Goal: Task Accomplishment & Management: Complete application form

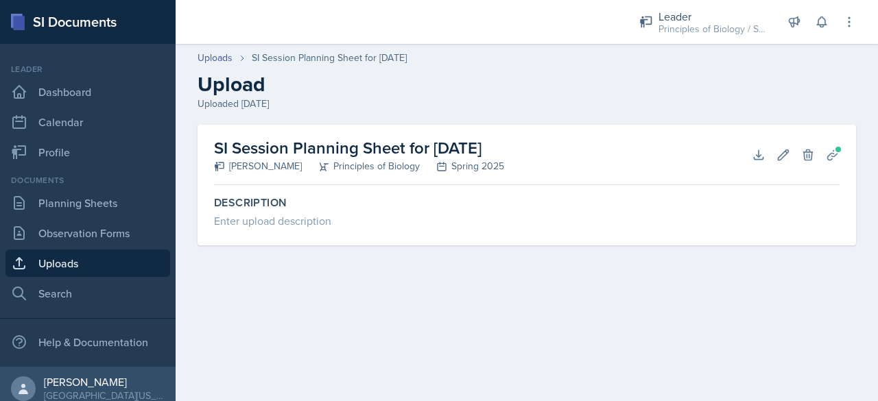
click at [776, 70] on div "Uploads SI Session Planning Sheet for [DATE] Upload Uploaded [DATE]" at bounding box center [527, 81] width 702 height 60
click at [804, 80] on h2 "Upload" at bounding box center [527, 84] width 658 height 25
click at [758, 145] on button "Download" at bounding box center [758, 155] width 25 height 25
click at [69, 263] on link "Uploads" at bounding box center [87, 263] width 165 height 27
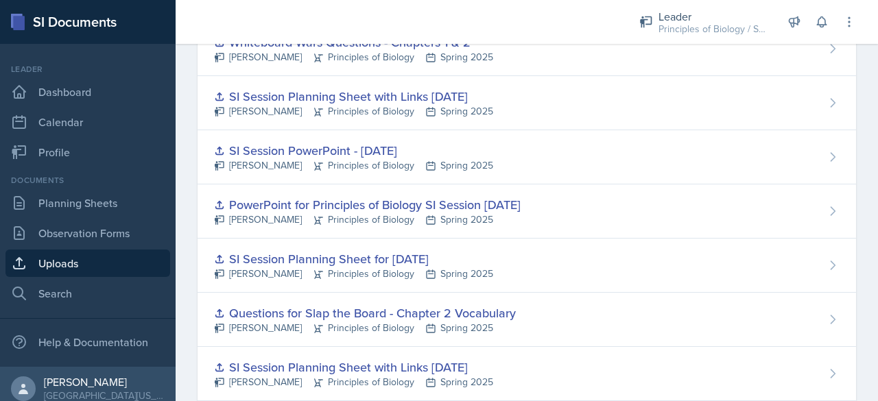
scroll to position [5435, 0]
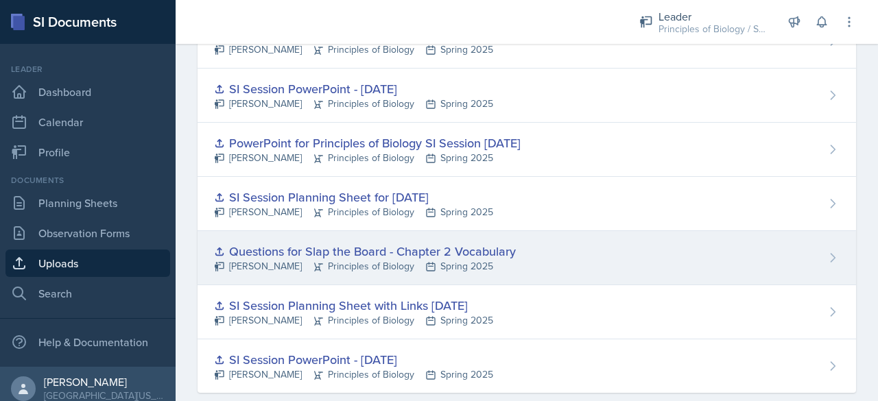
click at [440, 242] on div "Questions for Slap the Board - Chapter 2 Vocabulary" at bounding box center [365, 251] width 302 height 19
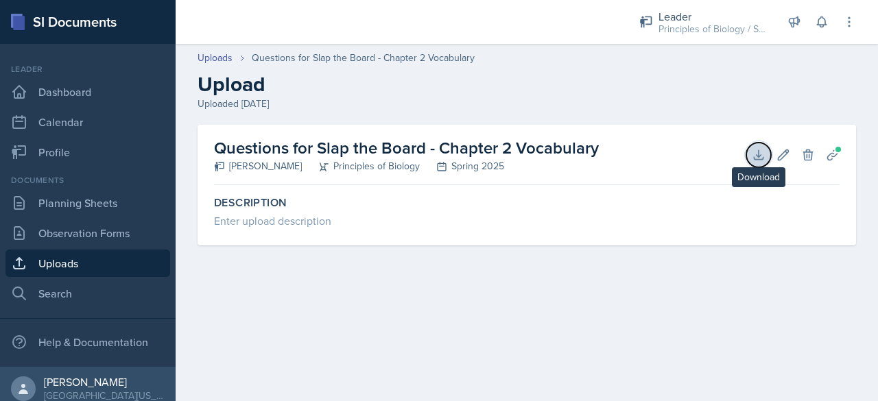
click at [757, 153] on icon at bounding box center [759, 155] width 14 height 14
click at [108, 255] on link "Uploads" at bounding box center [87, 263] width 165 height 27
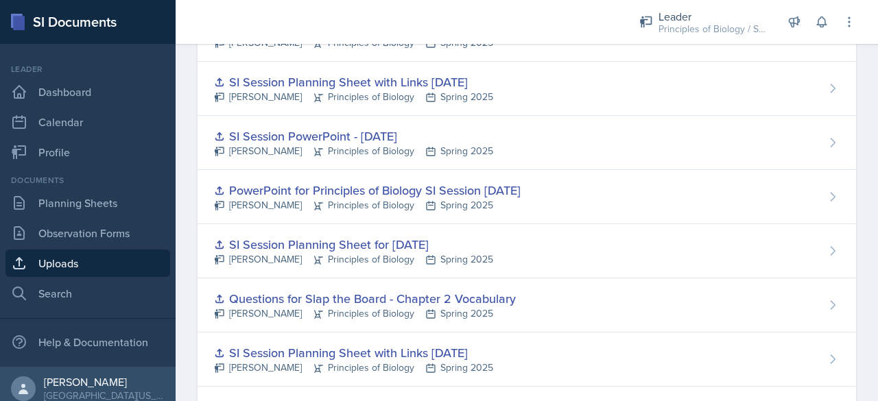
scroll to position [5435, 0]
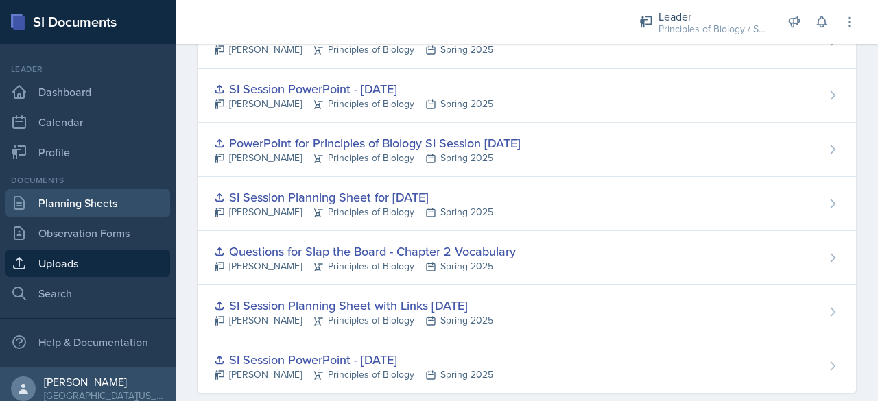
click at [99, 197] on link "Planning Sheets" at bounding box center [87, 202] width 165 height 27
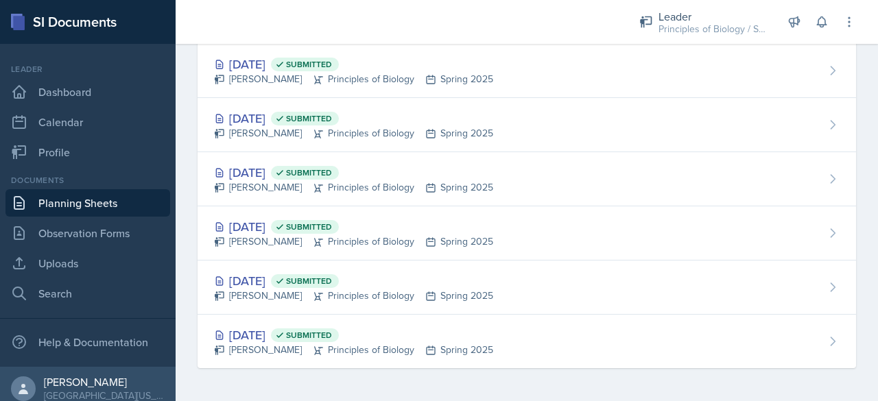
scroll to position [1874, 0]
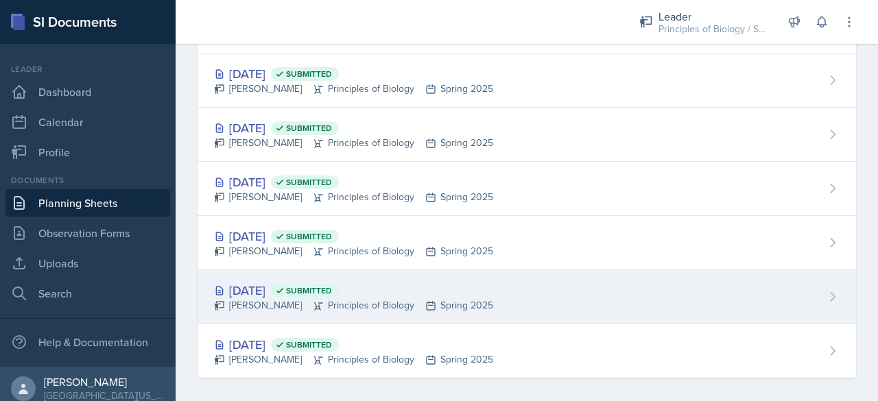
click at [278, 285] on div "[DATE] Submitted" at bounding box center [353, 290] width 279 height 19
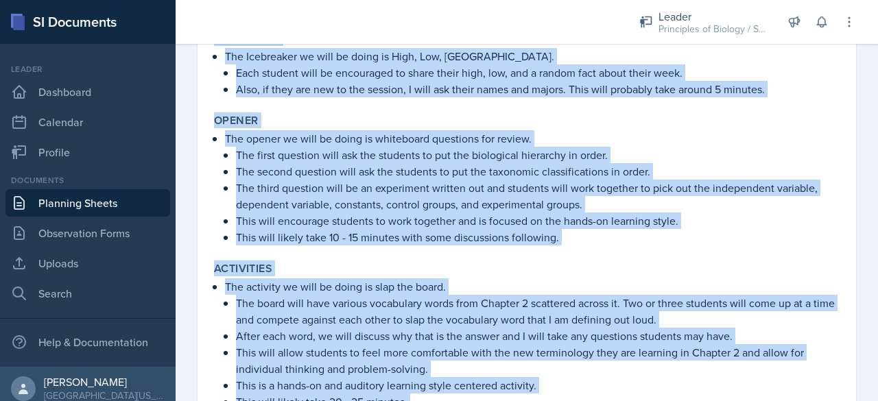
scroll to position [540, 0]
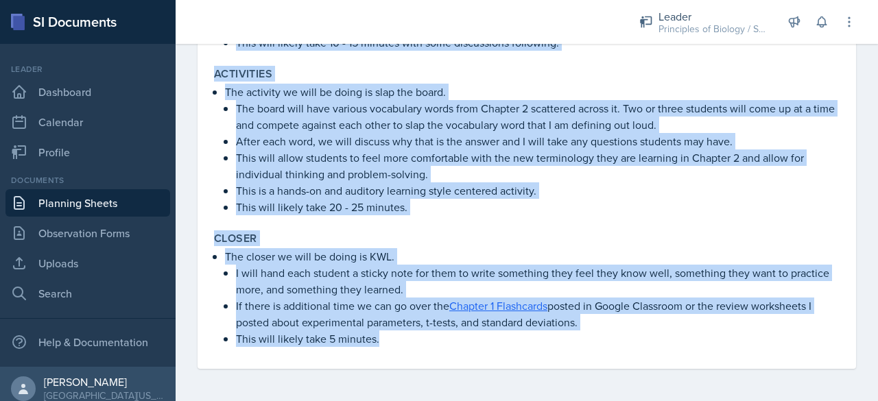
drag, startPoint x: 217, startPoint y: 135, endPoint x: 540, endPoint y: 431, distance: 438.4
click at [540, 401] on html "SI Documents Leader Dashboard Calendar Profile Documents Planning Sheets Observ…" at bounding box center [439, 200] width 878 height 401
copy div "Loremi dolo sitametco adipiscin, elitseddoe temporinc, utl etdoloremagn aliquae…"
click at [75, 214] on link "Planning Sheets" at bounding box center [87, 202] width 165 height 27
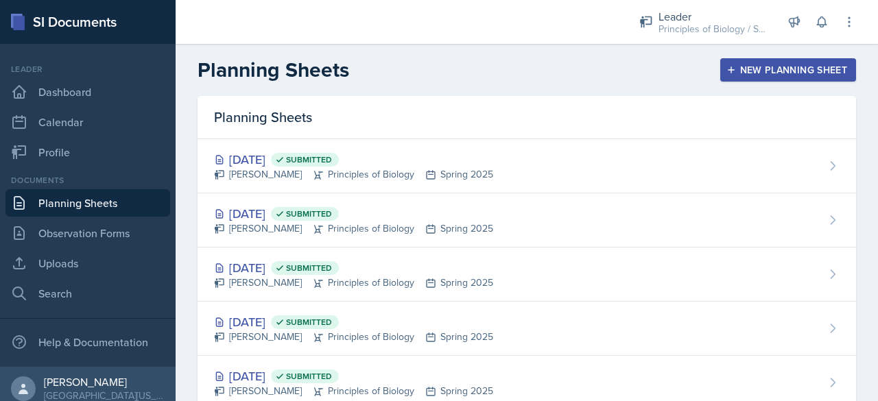
click at [808, 79] on button "New Planning Sheet" at bounding box center [788, 69] width 136 height 23
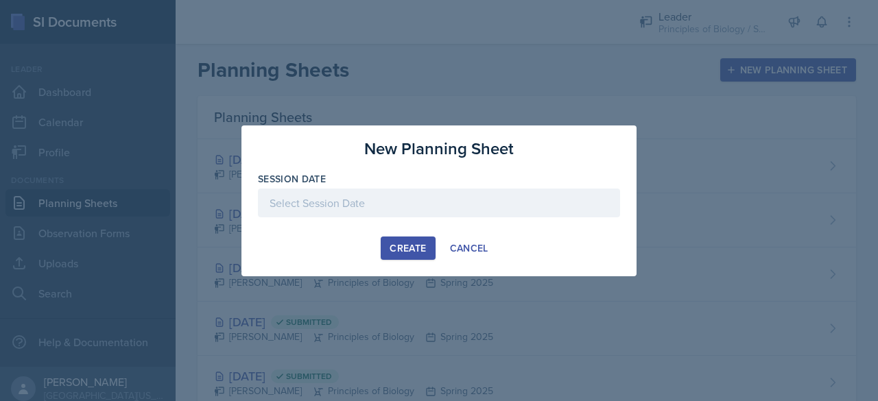
click at [404, 207] on div at bounding box center [439, 203] width 362 height 29
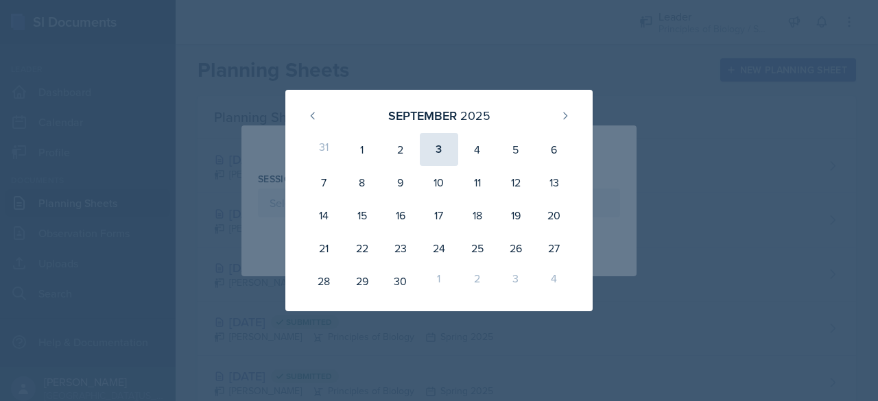
click at [441, 147] on div "3" at bounding box center [439, 149] width 38 height 33
type input "[DATE]"
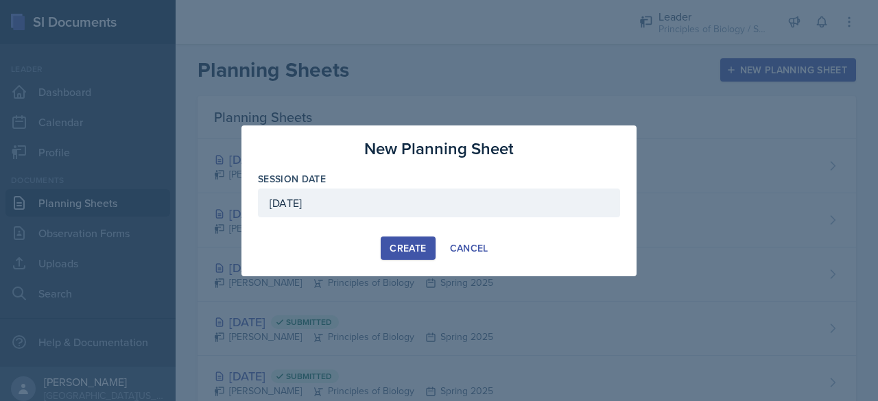
click at [405, 252] on div "Create" at bounding box center [408, 248] width 36 height 11
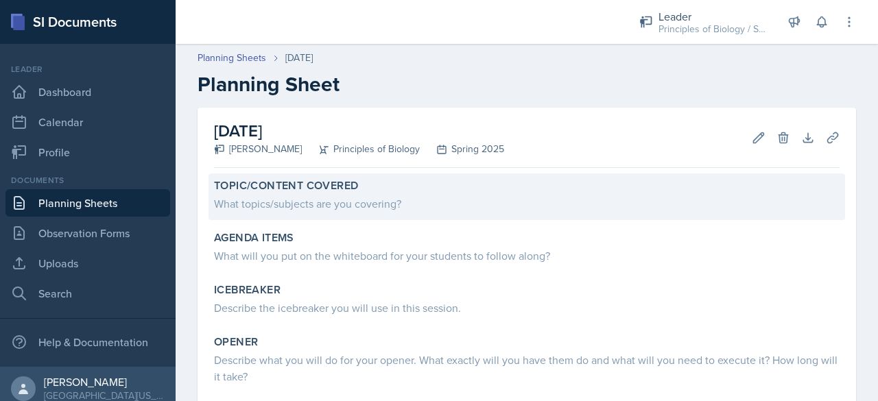
click at [343, 202] on div "What topics/subjects are you covering?" at bounding box center [527, 203] width 626 height 16
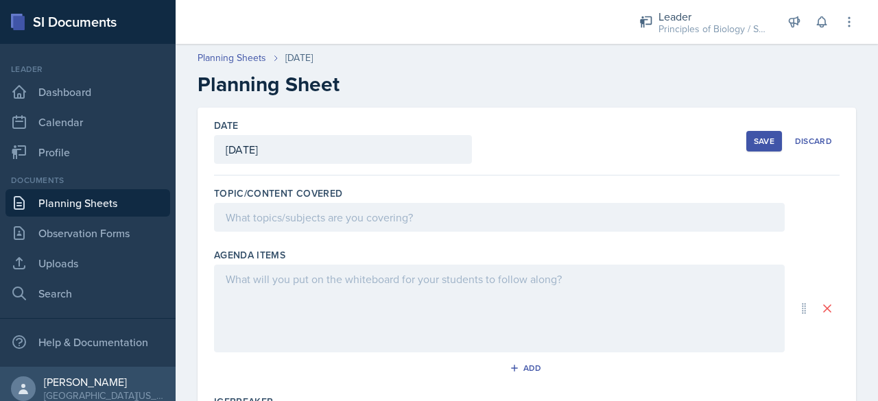
click at [296, 224] on div at bounding box center [499, 217] width 571 height 29
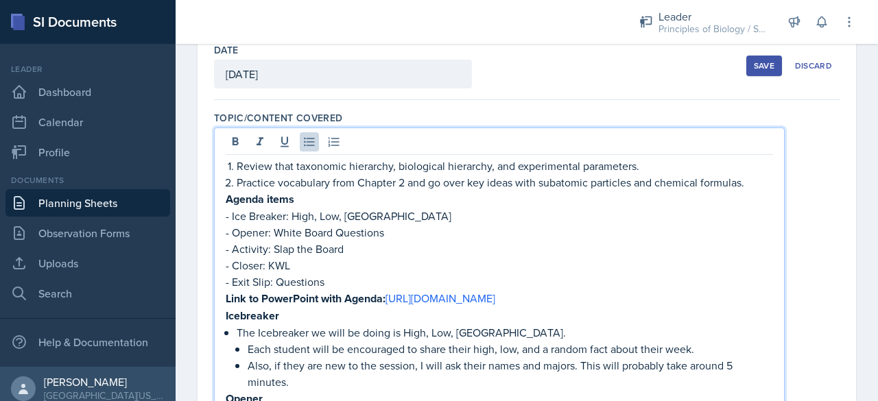
scroll to position [63, 0]
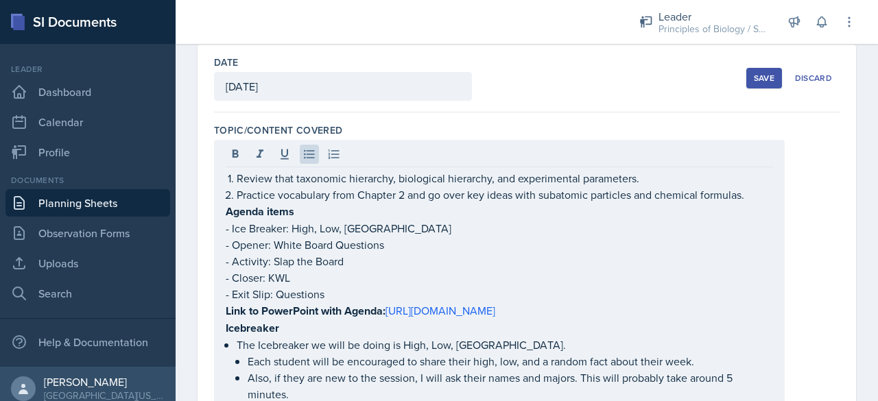
drag, startPoint x: 224, startPoint y: 211, endPoint x: 401, endPoint y: 333, distance: 214.4
drag, startPoint x: 224, startPoint y: 211, endPoint x: 369, endPoint y: 304, distance: 172.2
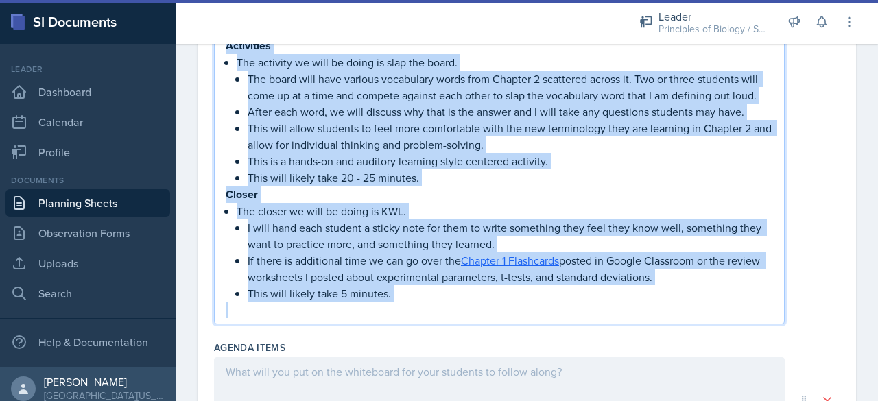
scroll to position [607, 0]
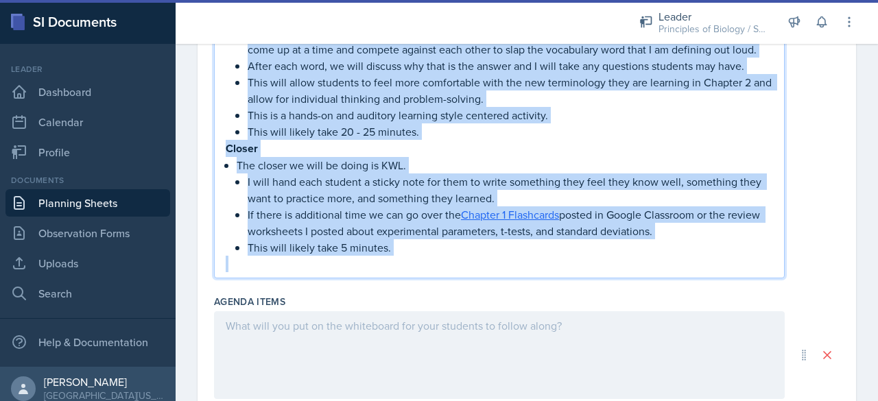
drag, startPoint x: 226, startPoint y: 209, endPoint x: 394, endPoint y: 289, distance: 186.2
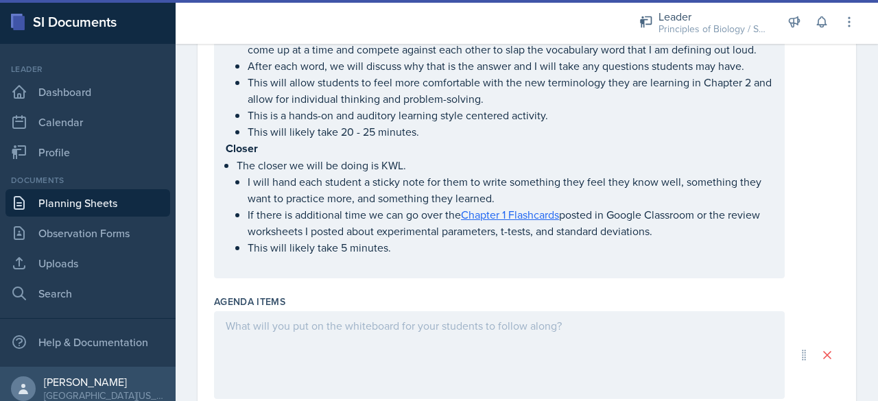
drag, startPoint x: 394, startPoint y: 289, endPoint x: 386, endPoint y: 260, distance: 29.8
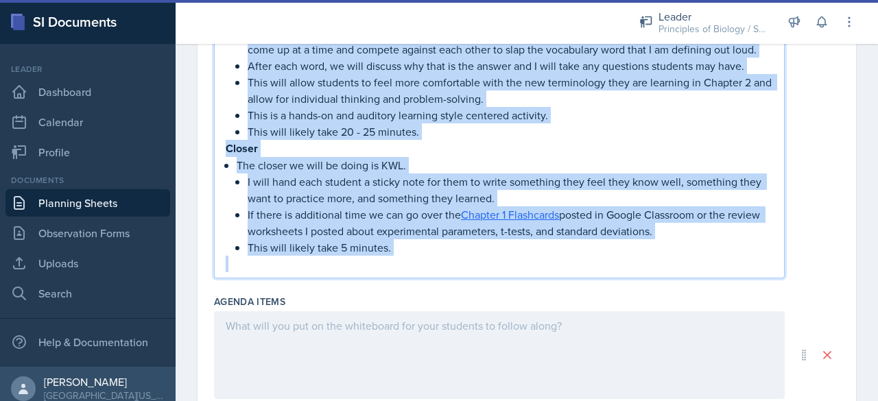
copy div "Loremi dolor - Sit Ametcon: Adip, Eli, Seddoei - Tempor: Incid Utlab Etdolorem …"
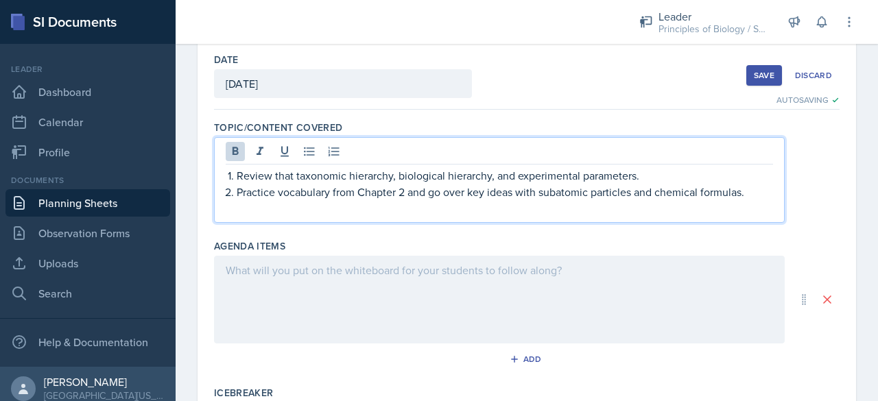
scroll to position [31, 0]
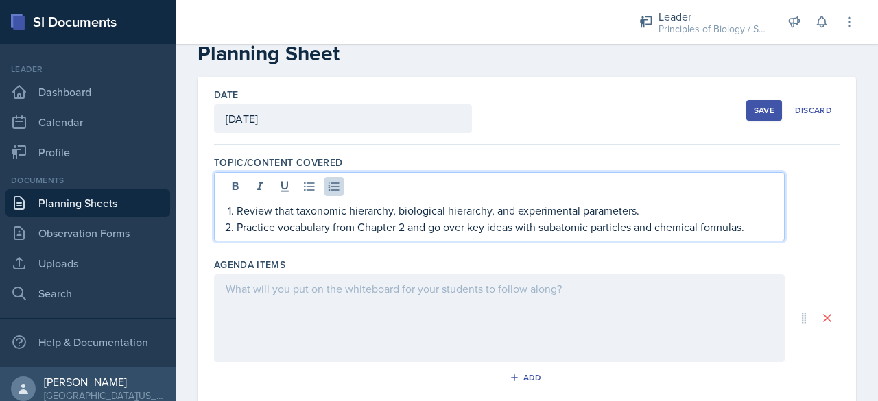
click at [301, 292] on div at bounding box center [499, 318] width 571 height 88
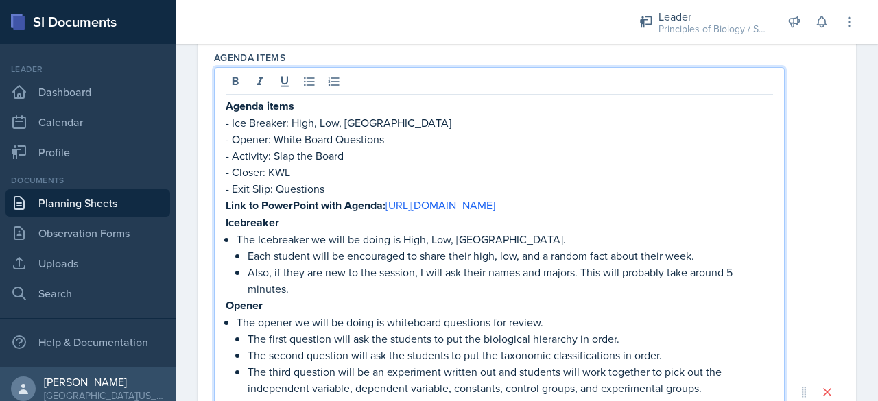
scroll to position [213, 0]
drag, startPoint x: 390, startPoint y: 205, endPoint x: 407, endPoint y: 226, distance: 27.2
click at [407, 215] on p "Link to PowerPoint with Agenda: [URL][DOMAIN_NAME]" at bounding box center [499, 206] width 547 height 17
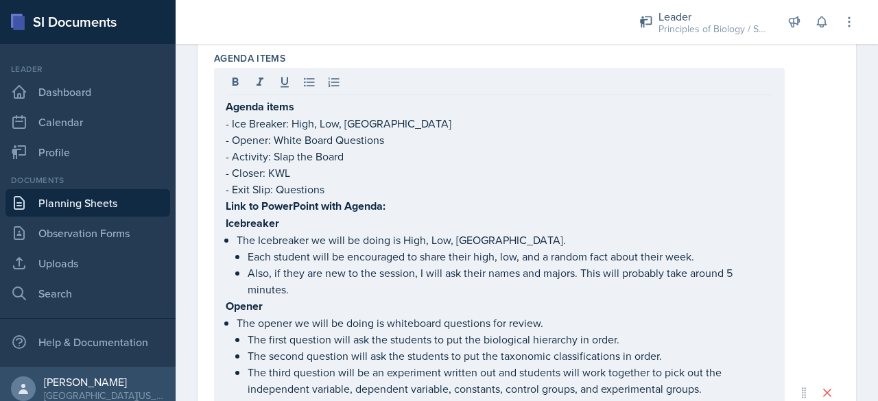
drag, startPoint x: 225, startPoint y: 220, endPoint x: 396, endPoint y: 345, distance: 211.5
click at [396, 345] on div "Agenda items - Ice Breaker: High, Low, Buffalo - Opener: White Board Questions …" at bounding box center [499, 393] width 571 height 650
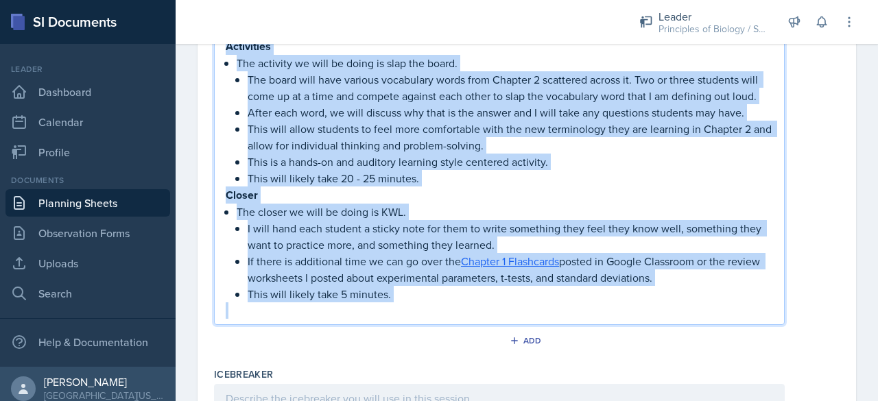
scroll to position [679, 0]
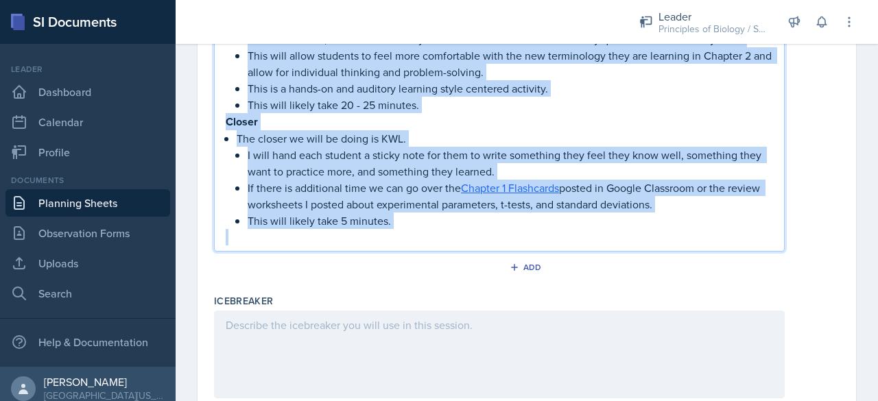
drag, startPoint x: 226, startPoint y: 222, endPoint x: 399, endPoint y: 234, distance: 173.3
copy div "Icebreaker The Icebreaker we will be doing is High, Low, [GEOGRAPHIC_DATA]. Eac…"
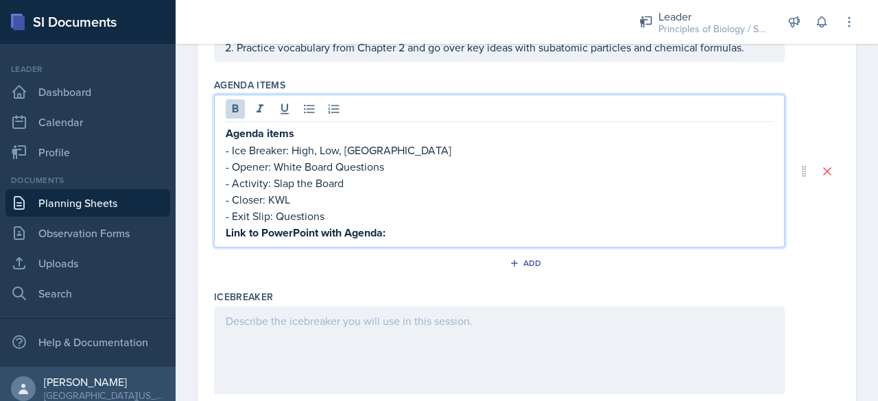
scroll to position [185, 0]
click at [298, 138] on p "Agenda items" at bounding box center [499, 134] width 547 height 17
click at [233, 149] on p "- Ice Breaker: High, Low, [GEOGRAPHIC_DATA]" at bounding box center [499, 151] width 547 height 16
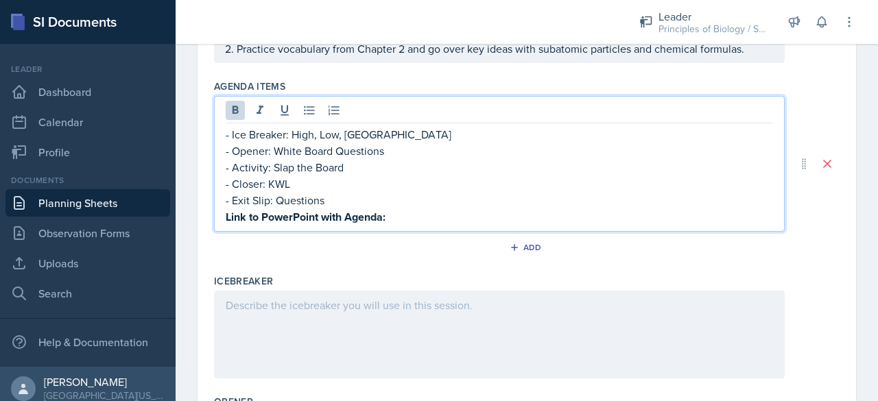
click at [411, 215] on p "Link to PowerPoint with Agenda:" at bounding box center [499, 217] width 547 height 17
click at [322, 334] on div at bounding box center [499, 335] width 571 height 88
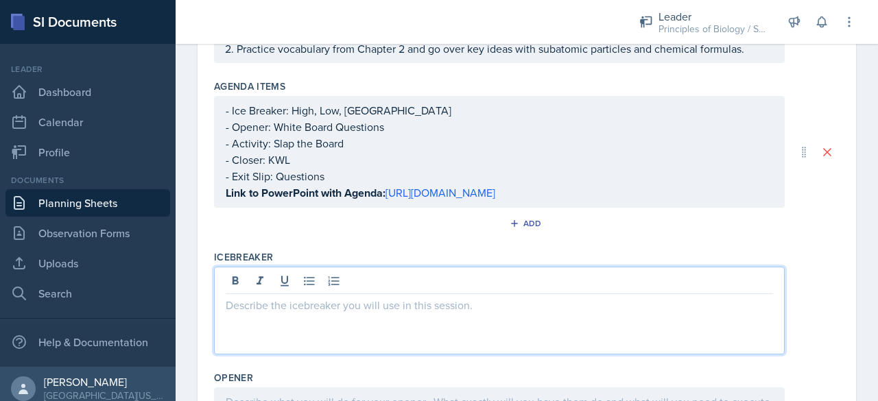
scroll to position [209, 0]
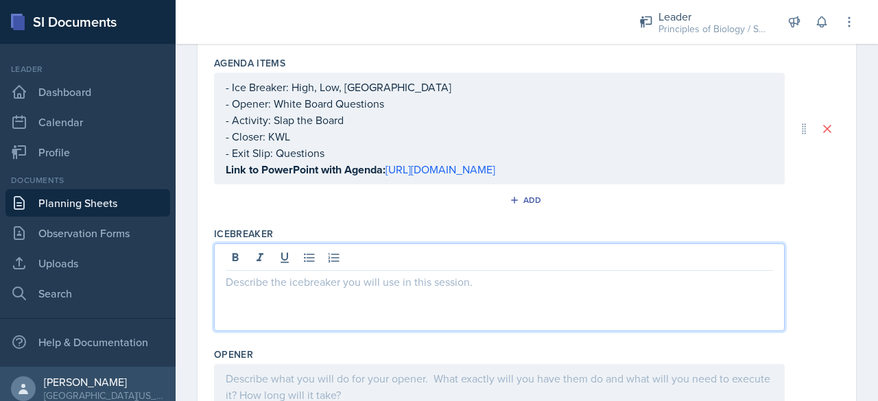
paste div
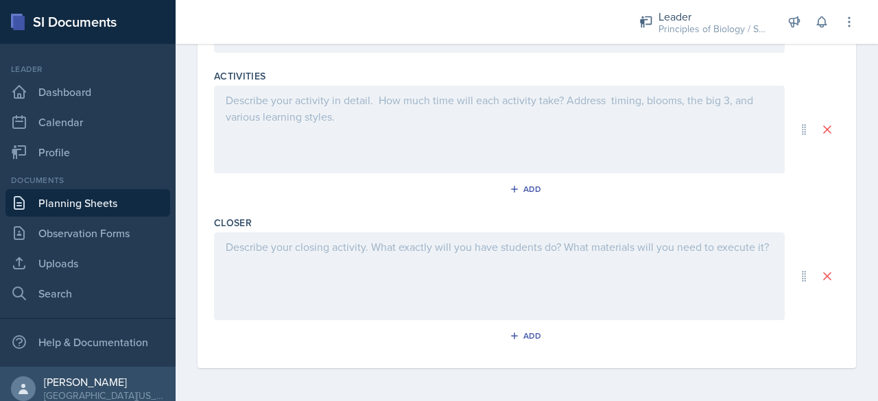
scroll to position [0, 0]
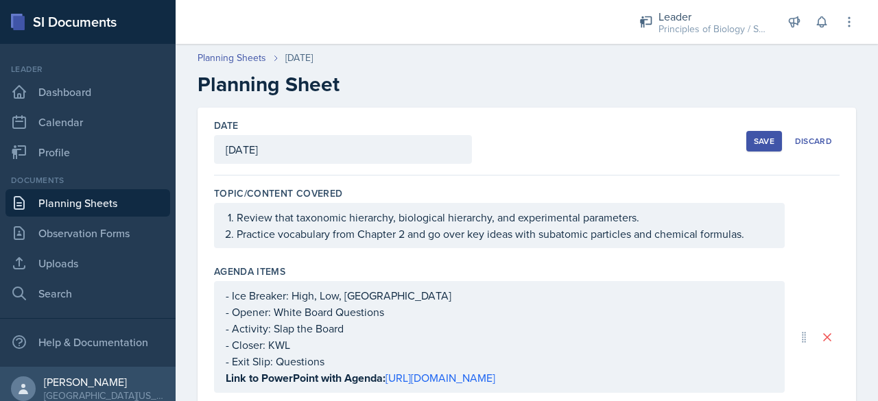
click at [746, 139] on button "Save" at bounding box center [764, 141] width 36 height 21
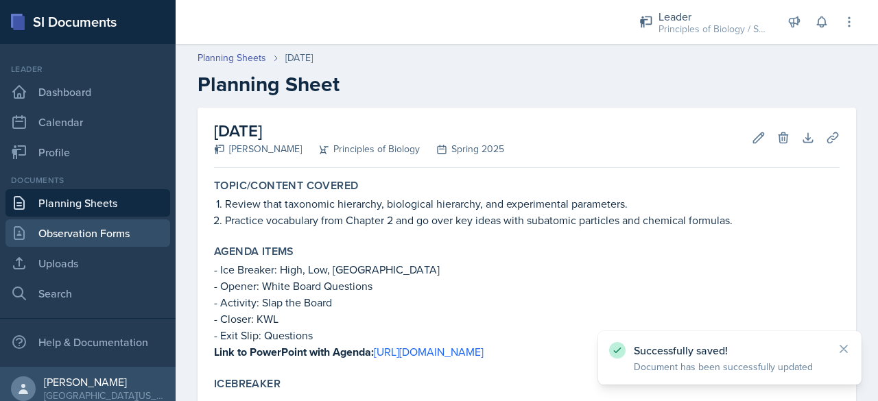
click at [46, 231] on link "Observation Forms" at bounding box center [87, 232] width 165 height 27
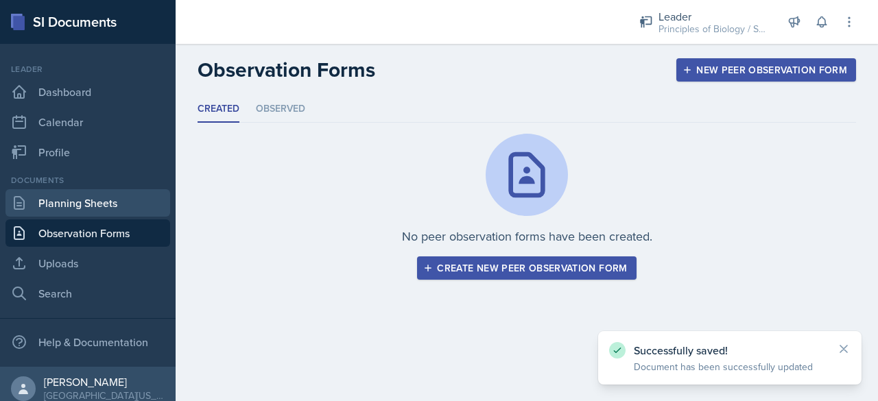
click at [64, 201] on link "Planning Sheets" at bounding box center [87, 202] width 165 height 27
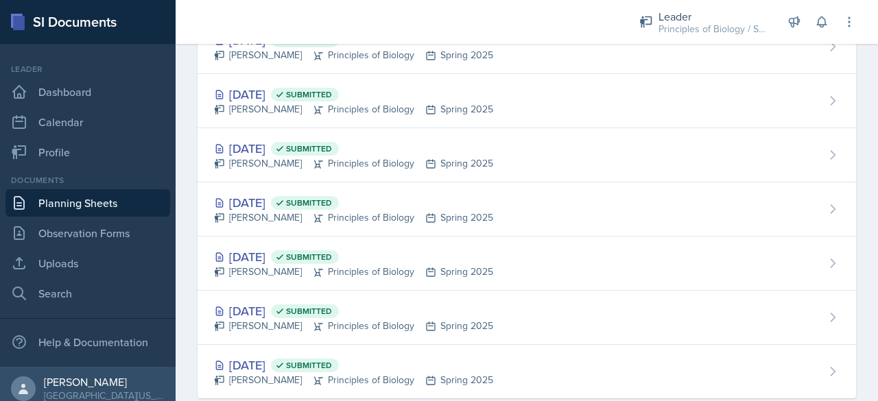
scroll to position [1928, 0]
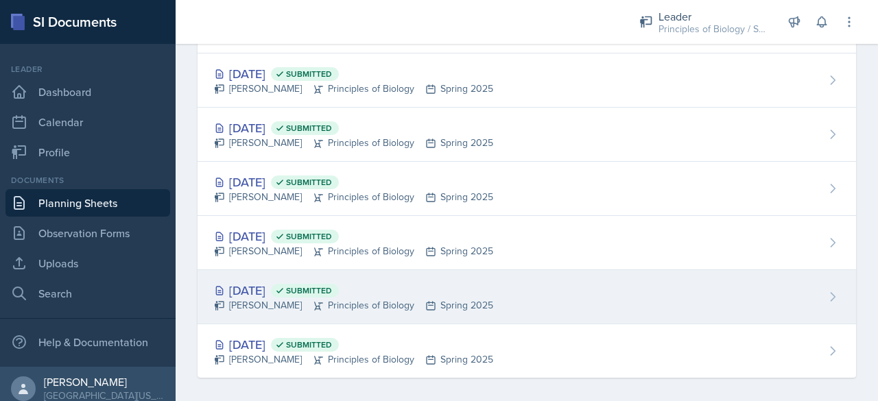
click at [252, 282] on div "[DATE] Submitted" at bounding box center [353, 290] width 279 height 19
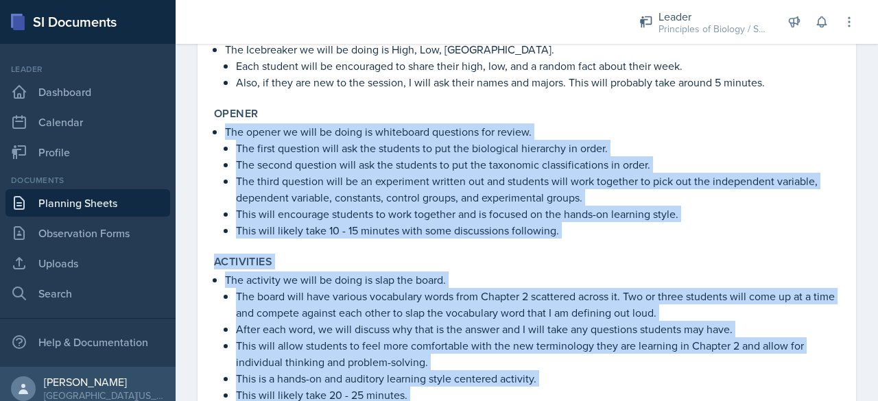
scroll to position [540, 0]
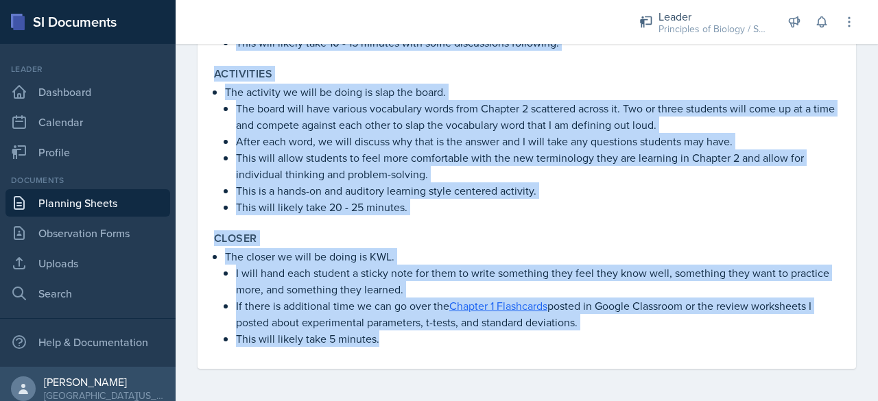
drag, startPoint x: 226, startPoint y: 191, endPoint x: 419, endPoint y: 350, distance: 249.5
click at [419, 350] on div "Topic/Content Covered Review that taxonomic hierarchy, biological hierarchy, an…" at bounding box center [527, 1] width 626 height 736
copy div "The opener we will be doing is whiteboard questions for review. The first quest…"
click at [80, 202] on link "Planning Sheets" at bounding box center [87, 202] width 165 height 27
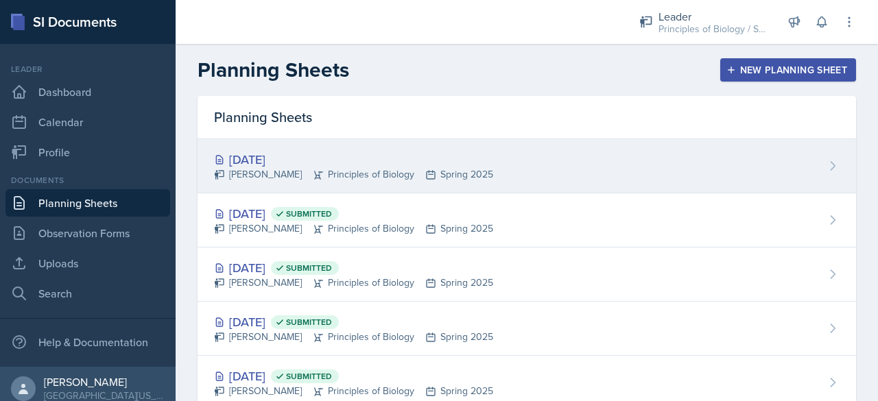
click at [293, 167] on div "[DATE]" at bounding box center [353, 159] width 279 height 19
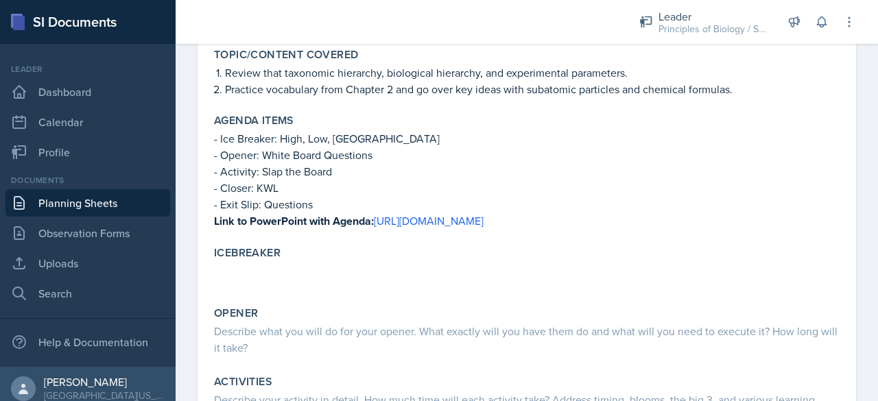
scroll to position [132, 0]
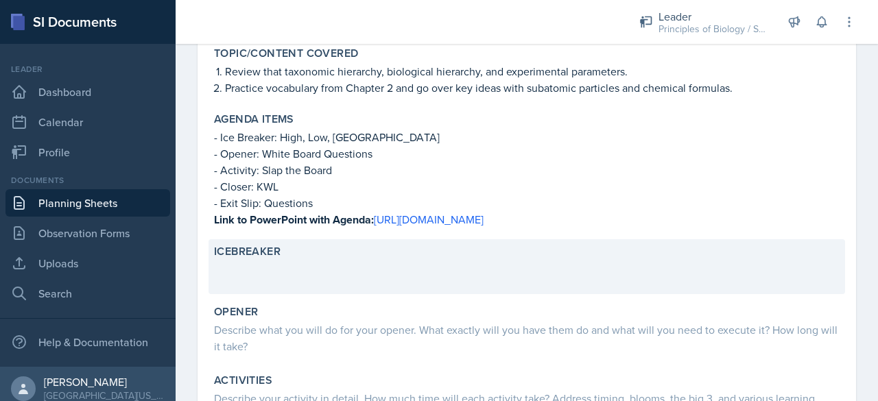
click at [284, 261] on p at bounding box center [527, 268] width 626 height 14
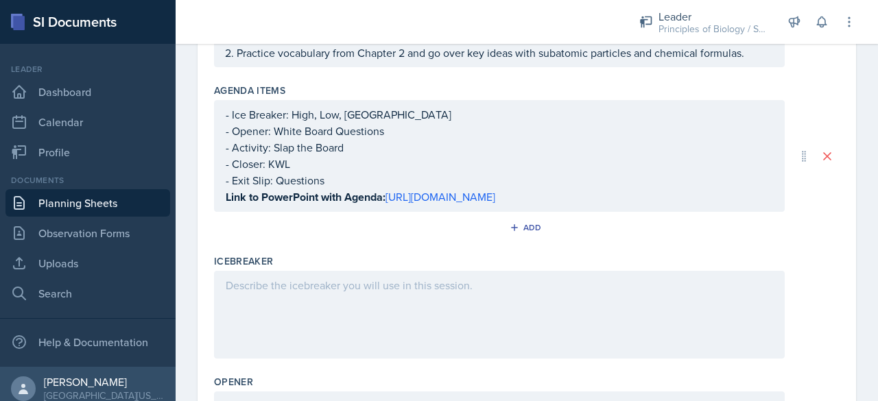
click at [258, 310] on p at bounding box center [499, 302] width 547 height 16
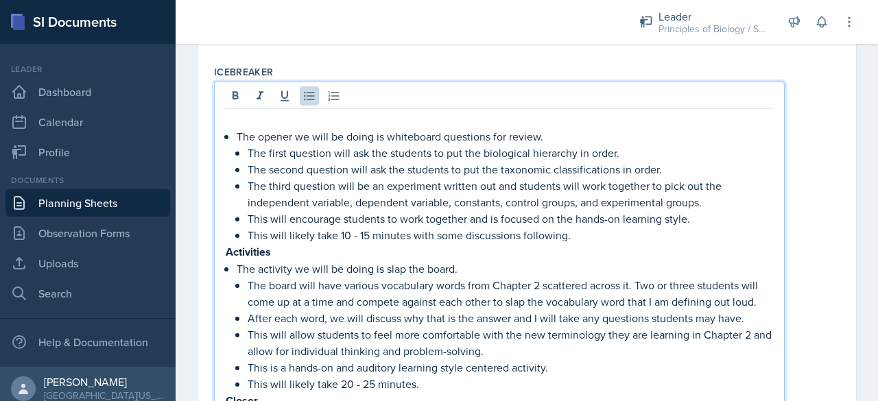
scroll to position [372, 0]
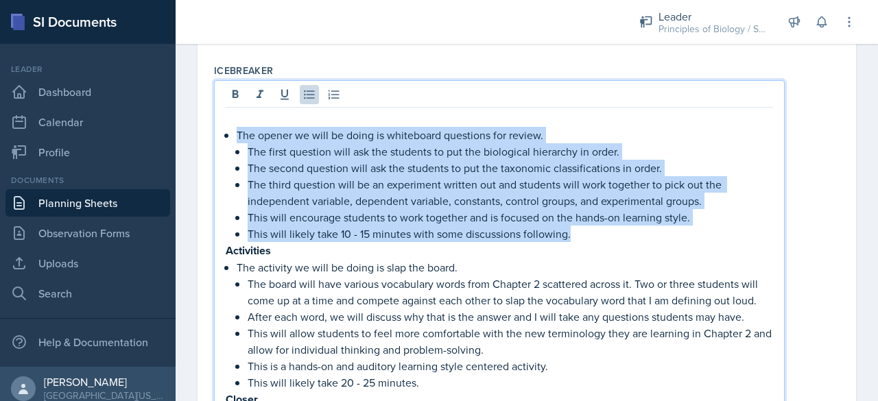
drag, startPoint x: 235, startPoint y: 147, endPoint x: 583, endPoint y: 248, distance: 362.5
click at [583, 248] on div "The opener we will be doing is whiteboard questions for review. The first quest…" at bounding box center [499, 308] width 547 height 396
copy li "The opener we will be doing is whiteboard questions for review. The first quest…"
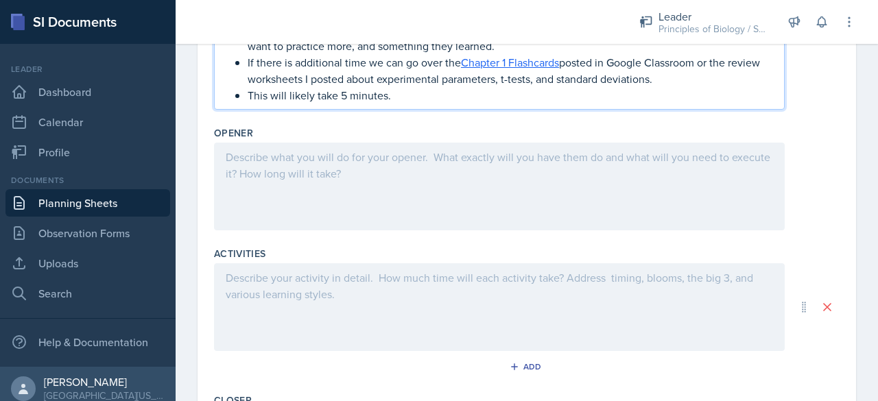
click at [412, 178] on div at bounding box center [499, 187] width 571 height 88
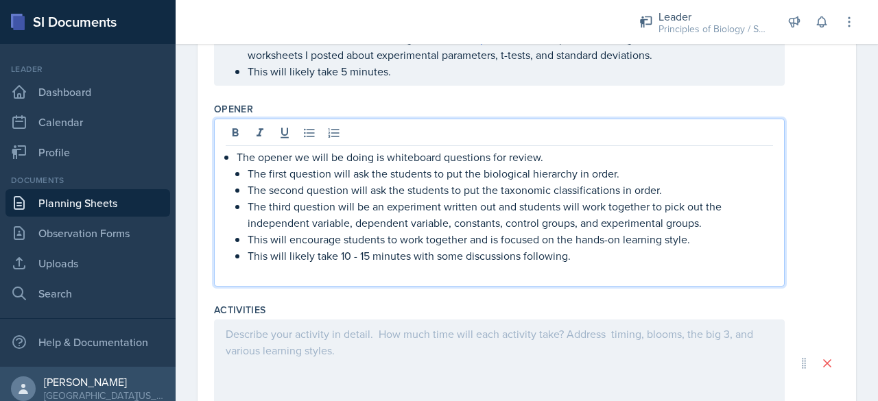
click at [265, 281] on p at bounding box center [499, 272] width 547 height 16
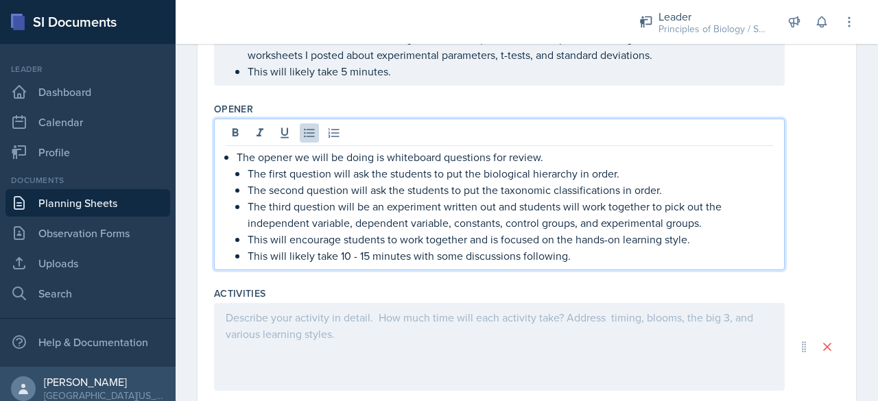
click at [538, 165] on p "The opener we will be doing is whiteboard questions for review." at bounding box center [505, 157] width 536 height 16
click at [288, 248] on p "This will encourage students to work together and is focused on the hands-on le…" at bounding box center [510, 239] width 525 height 16
click at [451, 248] on p "I will encourage students to work together and is focused on the hands-on learn…" at bounding box center [510, 239] width 525 height 16
click at [561, 248] on p "I will encourage students to work together. and is focused on the hands-on lear…" at bounding box center [510, 239] width 525 height 16
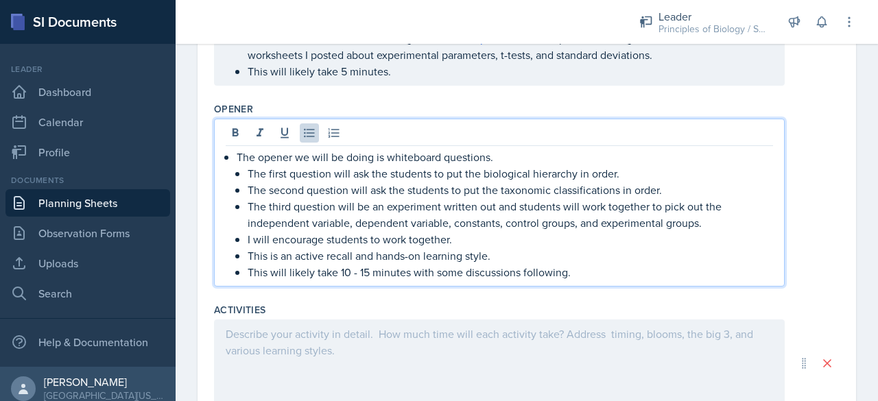
click at [570, 281] on p "This will likely take 10 - 15 minutes with some discussions following." at bounding box center [510, 272] width 525 height 16
click at [508, 264] on p "This is an active recall and hands-on learning style." at bounding box center [510, 256] width 525 height 16
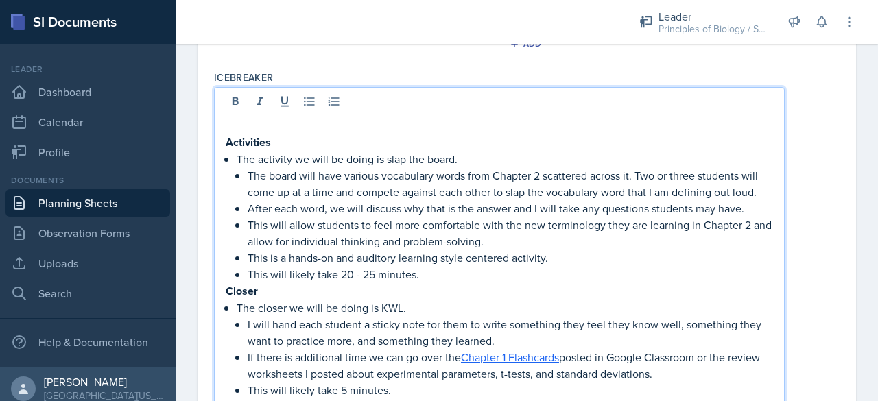
scroll to position [389, 0]
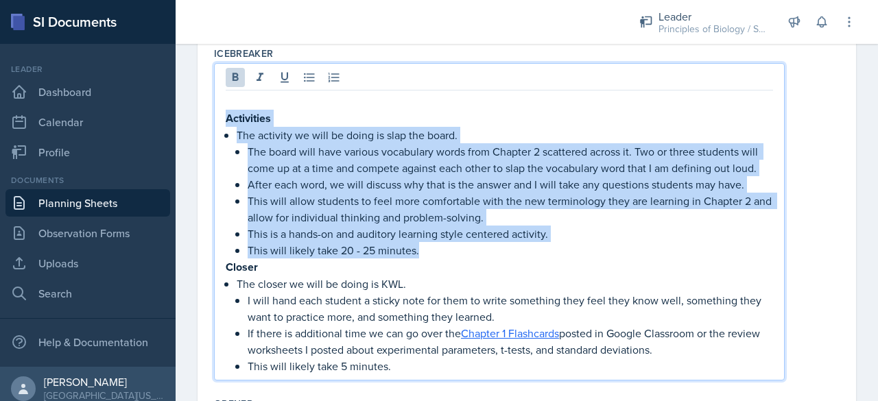
drag, startPoint x: 225, startPoint y: 132, endPoint x: 436, endPoint y: 265, distance: 248.7
click at [436, 265] on div "Activities The activity we will be doing is slap the board. The board will have…" at bounding box center [499, 233] width 547 height 281
copy div "Activities The activity we will be doing is slap the board. The board will have…"
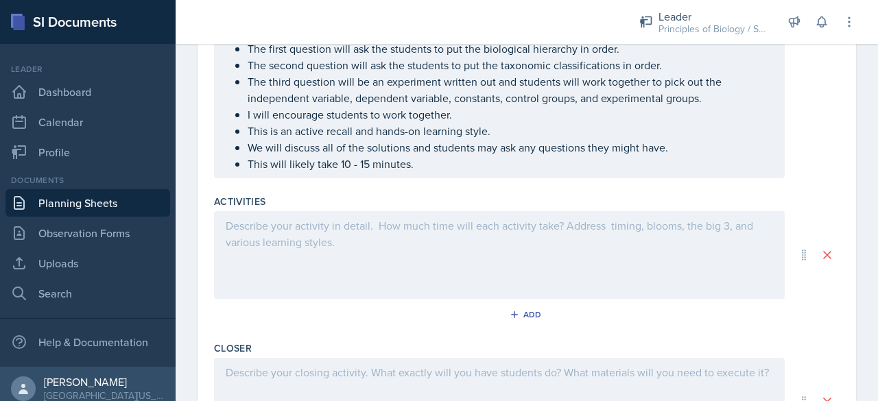
click at [322, 250] on div at bounding box center [499, 255] width 571 height 88
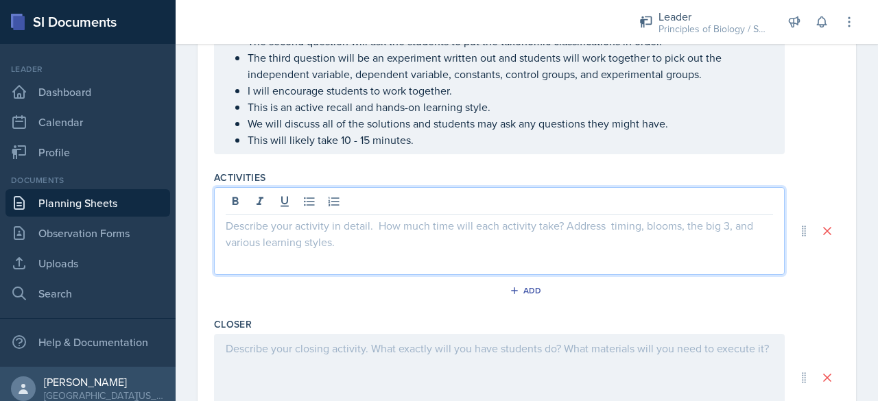
scroll to position [652, 0]
paste div
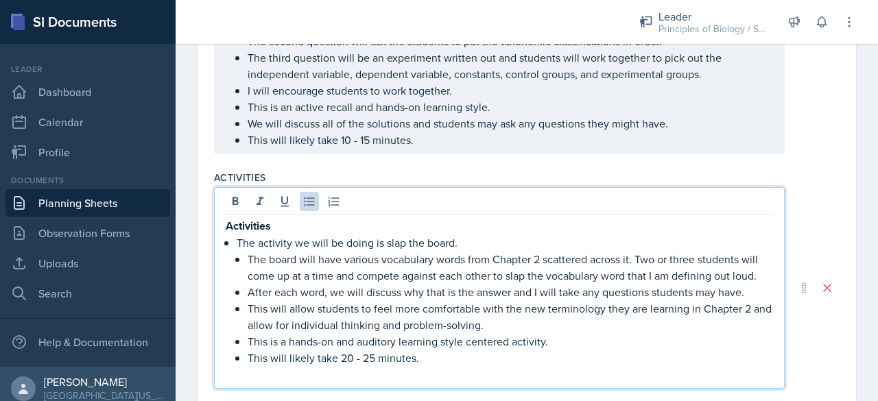
click at [306, 235] on p "Activities" at bounding box center [499, 225] width 547 height 17
click at [235, 254] on div "The activity we will be doing is slap the board. The board will have various vo…" at bounding box center [499, 299] width 547 height 165
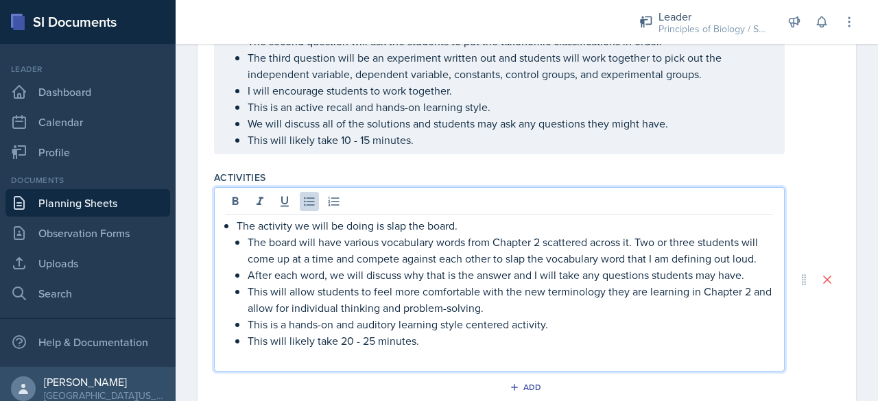
click at [271, 366] on p at bounding box center [499, 357] width 547 height 16
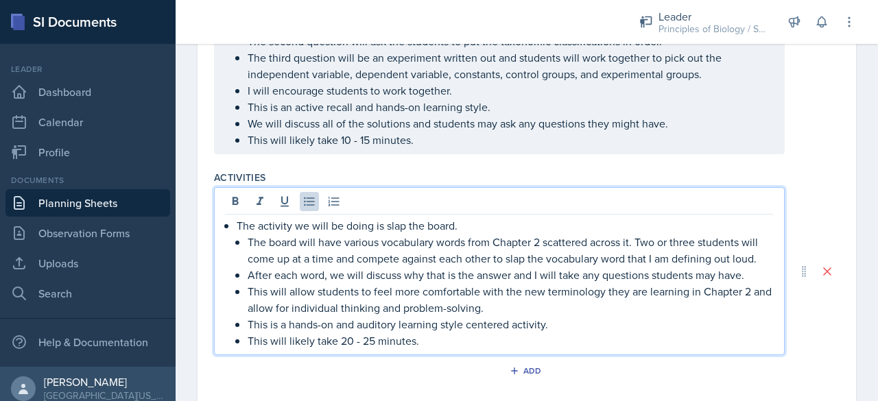
click at [672, 256] on p "The board will have various vocabulary words from Chapter 2 scattered across it…" at bounding box center [510, 250] width 525 height 33
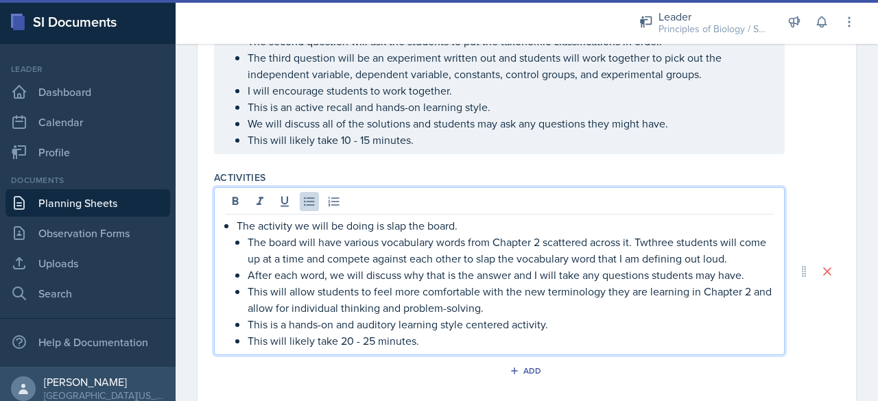
click at [677, 256] on p "The board will have various vocabulary words from Chapter 2 scattered across it…" at bounding box center [510, 250] width 525 height 33
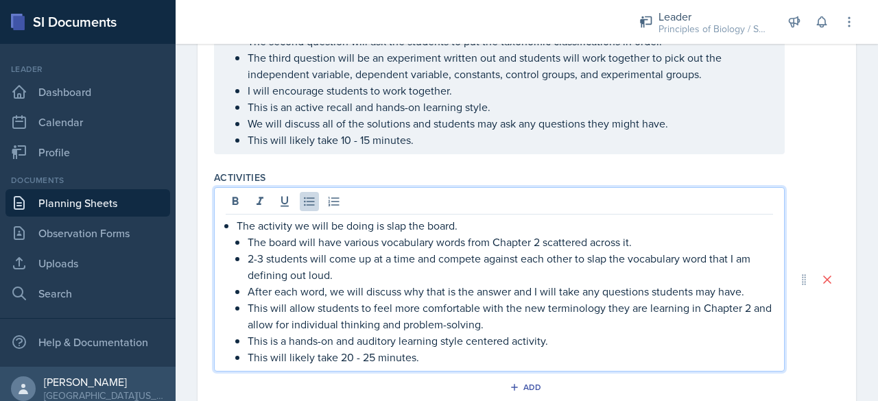
click at [641, 250] on p "The board will have various vocabulary words from Chapter 2 scattered across it." at bounding box center [510, 242] width 525 height 16
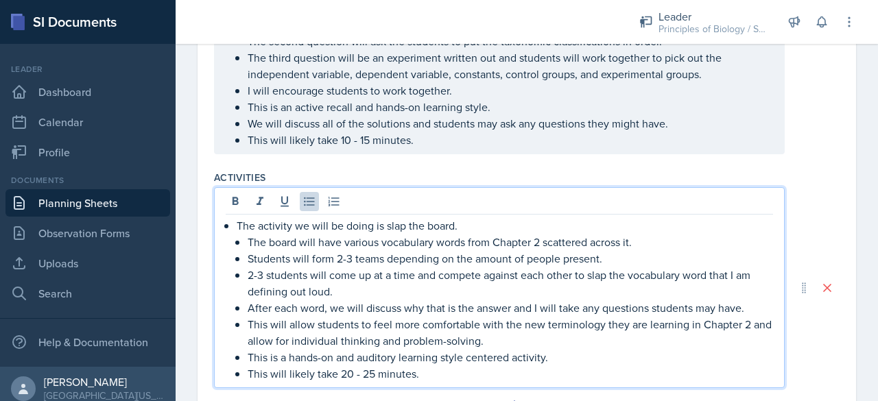
click at [413, 291] on p "2-3 students will come up at a time and compete against each other to slap the …" at bounding box center [510, 283] width 525 height 33
click at [453, 289] on p "2-3 students will come up at a time (one fro each team) and compete against eac…" at bounding box center [510, 283] width 525 height 33
click at [746, 316] on p "After each word, we will discuss why that is the answer and I will take any que…" at bounding box center [510, 308] width 525 height 16
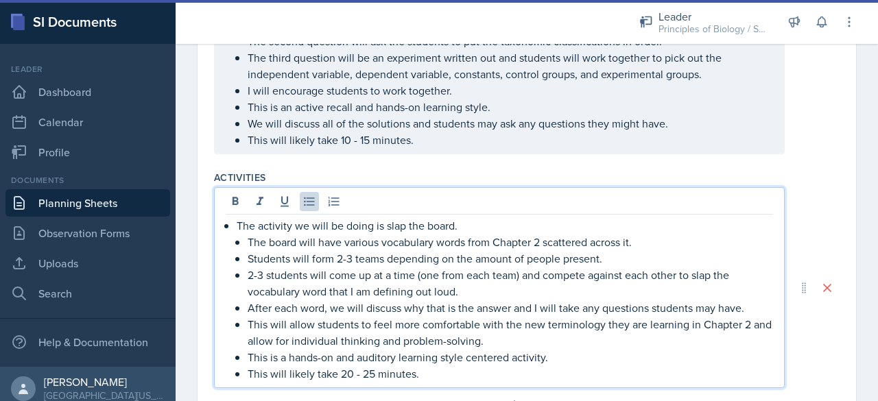
click at [588, 300] on p "2-3 students will come up at a time (one from each team) and compete against ea…" at bounding box center [510, 283] width 525 height 33
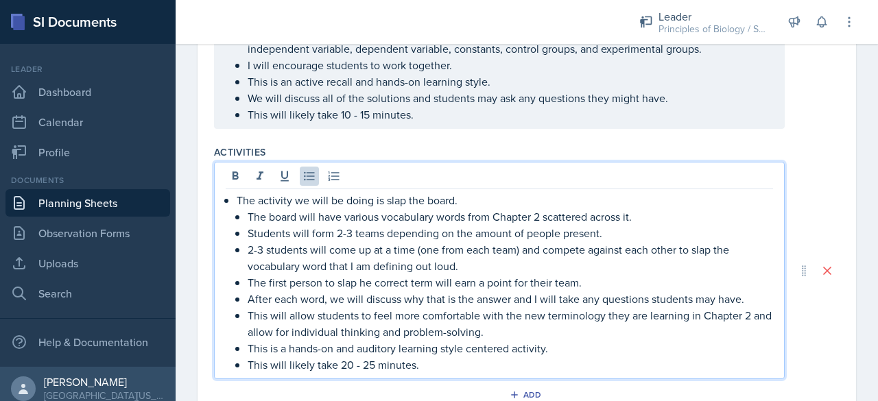
scroll to position [677, 0]
click at [525, 331] on p "This will allow students to feel more comfortable with the new terminology they…" at bounding box center [510, 324] width 525 height 33
click at [482, 341] on p "This activity is meant to help students with new terminology they are learning …" at bounding box center [510, 324] width 525 height 33
click at [359, 341] on p "This activity is meant to help students with new terminology they are learning …" at bounding box center [510, 324] width 525 height 33
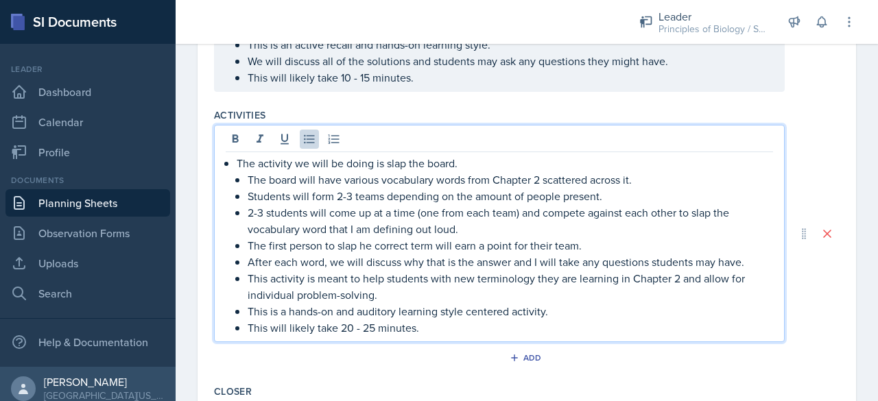
scroll to position [716, 0]
click at [512, 318] on p "This is a hands-on and auditory learning style centered activity." at bounding box center [510, 310] width 525 height 16
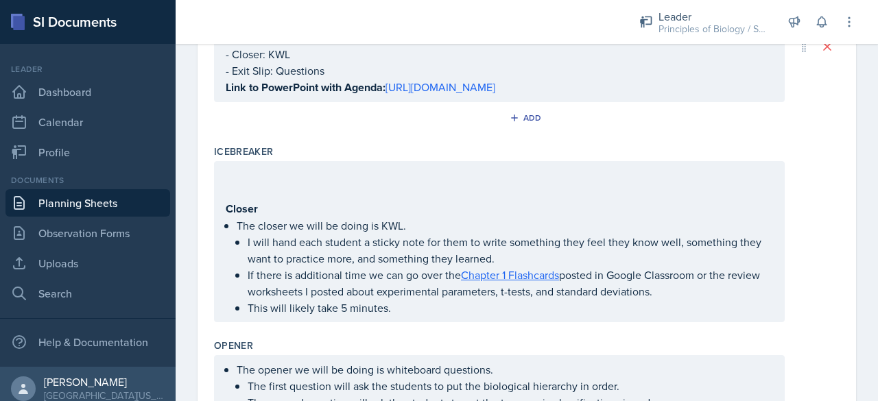
scroll to position [343, 0]
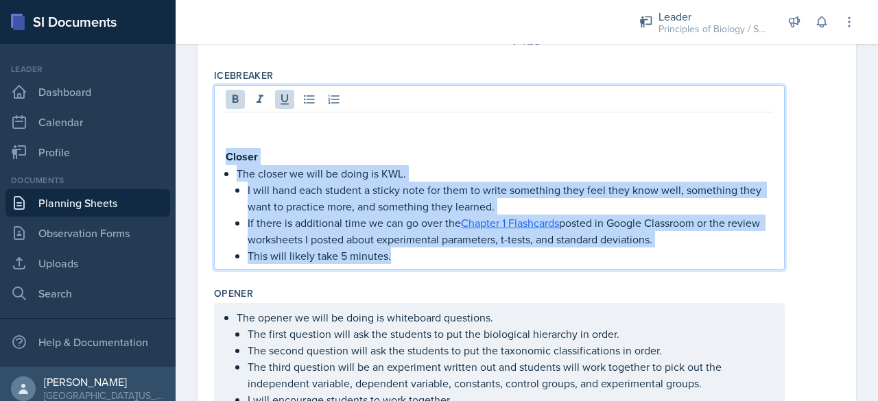
drag, startPoint x: 225, startPoint y: 170, endPoint x: 462, endPoint y: 295, distance: 267.5
click at [462, 295] on div "Topic/Content Covered Review that taxonomic hierarchy, biological hierarchy, an…" at bounding box center [527, 359] width 626 height 1100
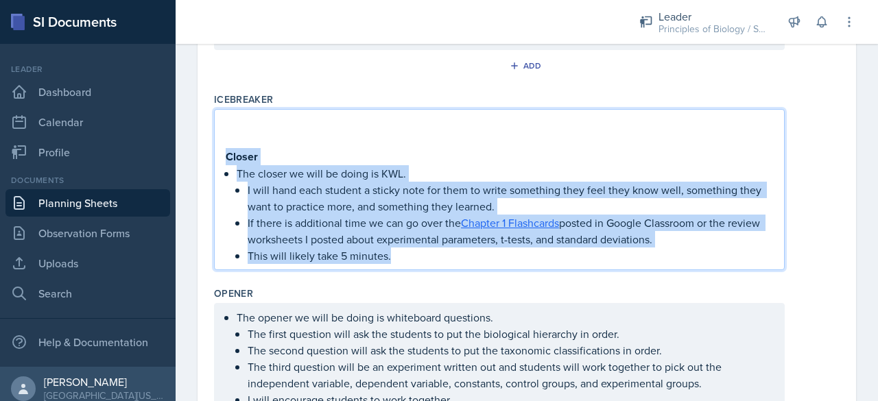
copy div "Closer The closer we will be doing is KWL. I will hand each student a sticky no…"
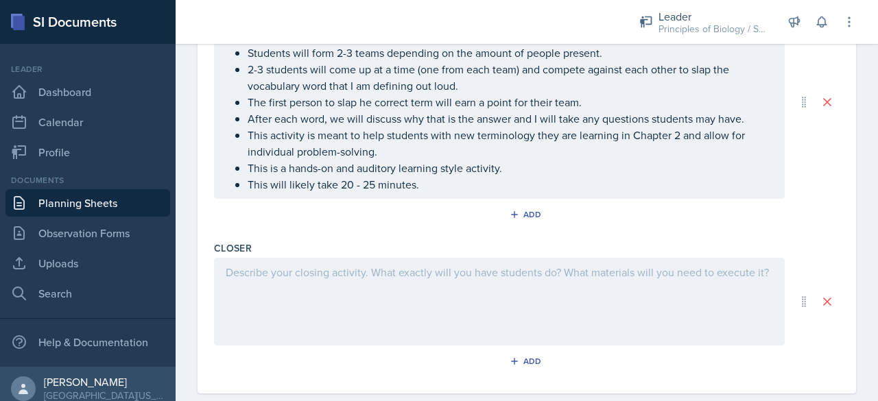
scroll to position [798, 0]
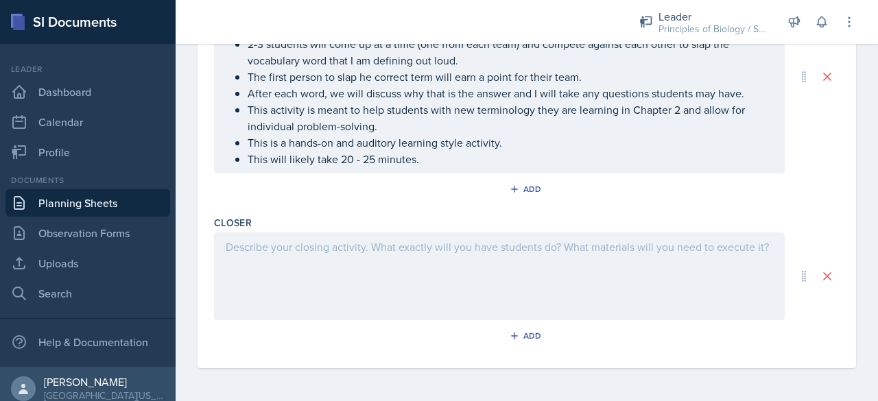
click at [302, 263] on div at bounding box center [499, 277] width 571 height 88
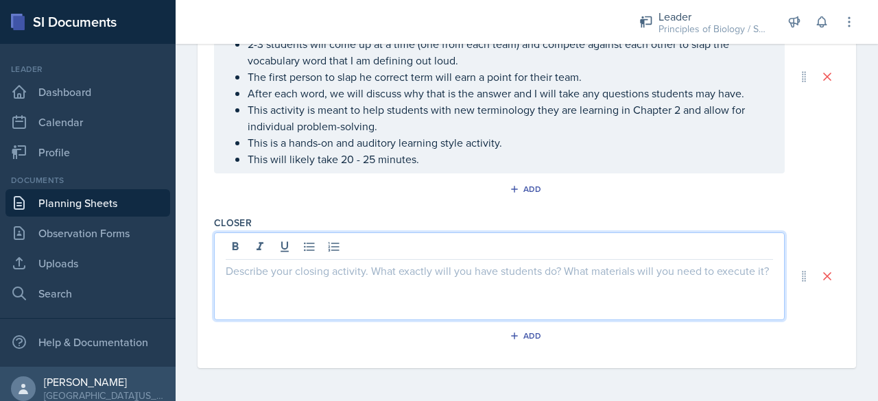
paste div
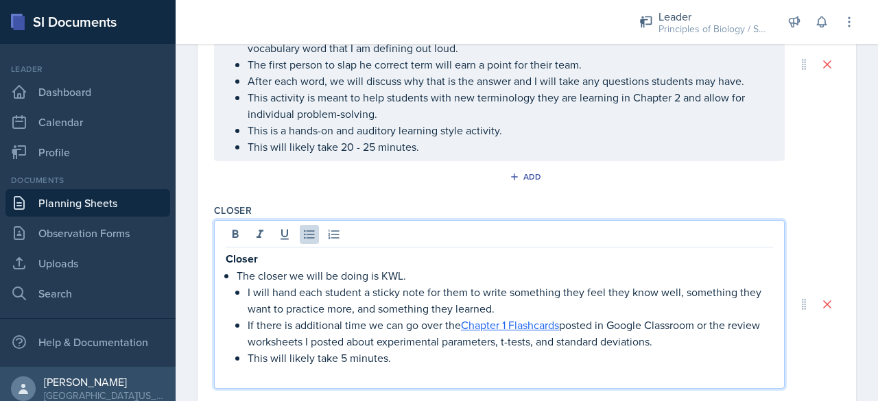
scroll to position [822, 0]
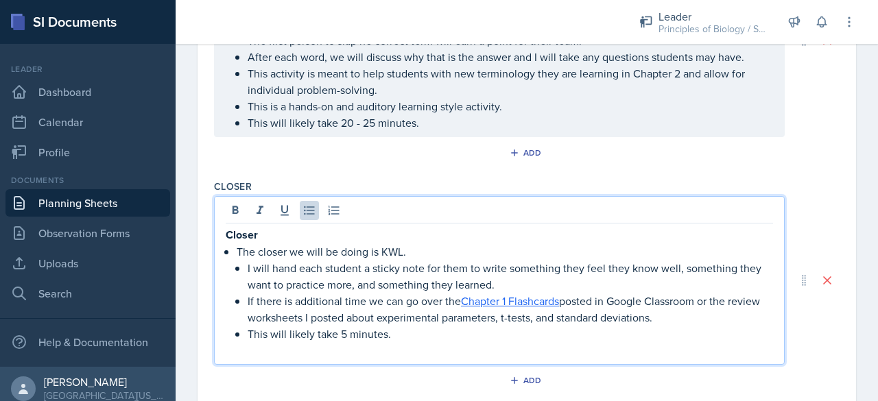
click at [287, 243] on p "Closer" at bounding box center [499, 234] width 547 height 17
click at [234, 261] on div "The closer we will be doing is KWL. I will hand each student a sticky note for …" at bounding box center [499, 292] width 547 height 132
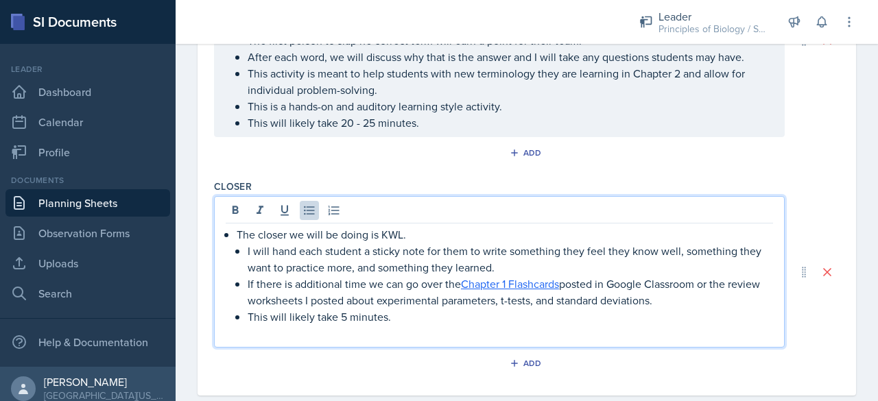
click at [402, 243] on p "The closer we will be doing is KWL." at bounding box center [505, 234] width 536 height 16
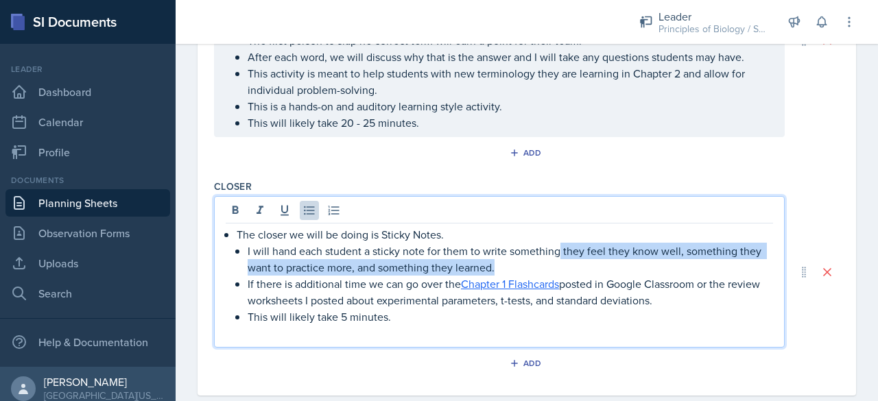
drag, startPoint x: 493, startPoint y: 282, endPoint x: 559, endPoint y: 266, distance: 67.7
click at [559, 266] on p "I will hand each student a sticky note for them to write something they feel th…" at bounding box center [510, 259] width 525 height 33
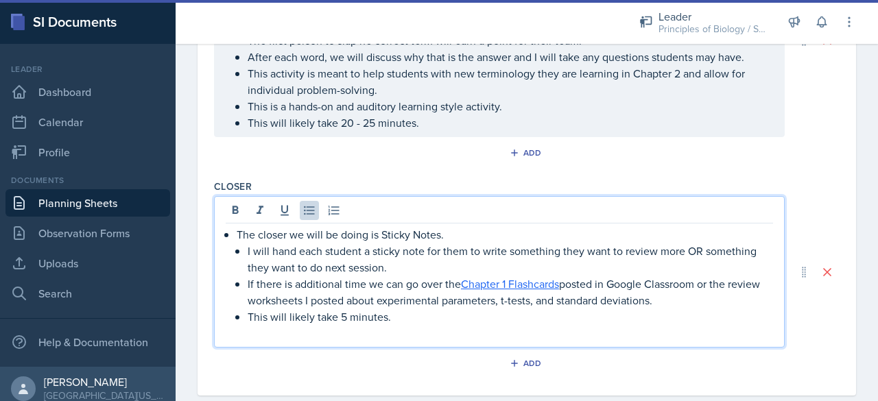
drag, startPoint x: 720, startPoint y: 307, endPoint x: 704, endPoint y: 300, distance: 16.9
click at [704, 300] on p "If there is additional time we can go over the Chapter 1 Flashcards posted in G…" at bounding box center [510, 292] width 525 height 33
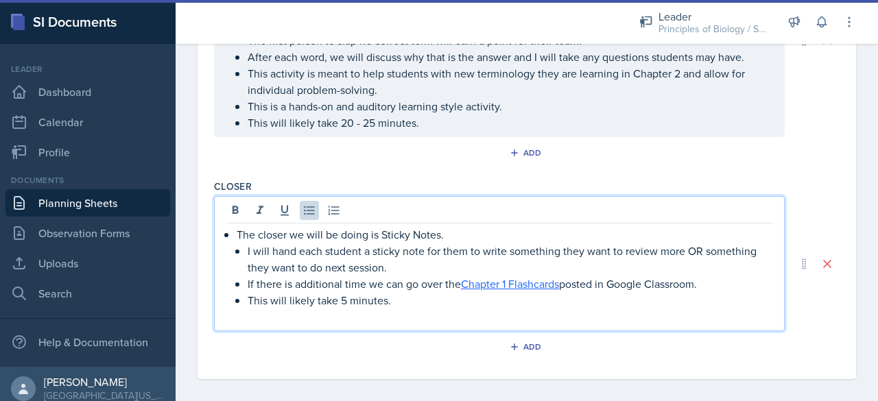
click at [433, 325] on p at bounding box center [499, 317] width 547 height 16
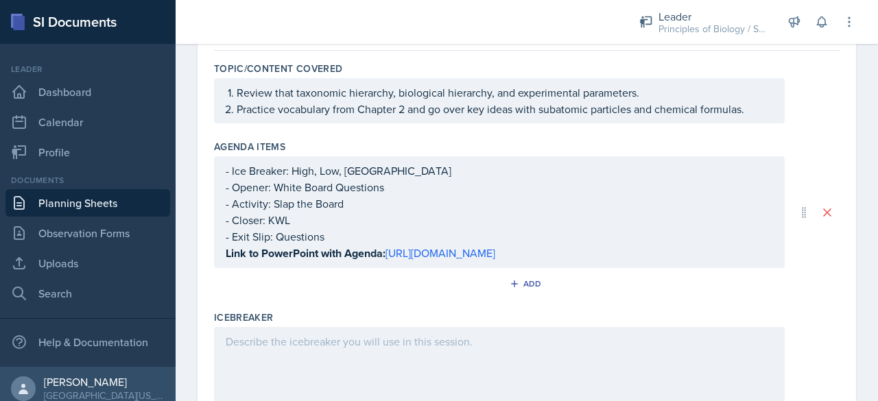
scroll to position [0, 0]
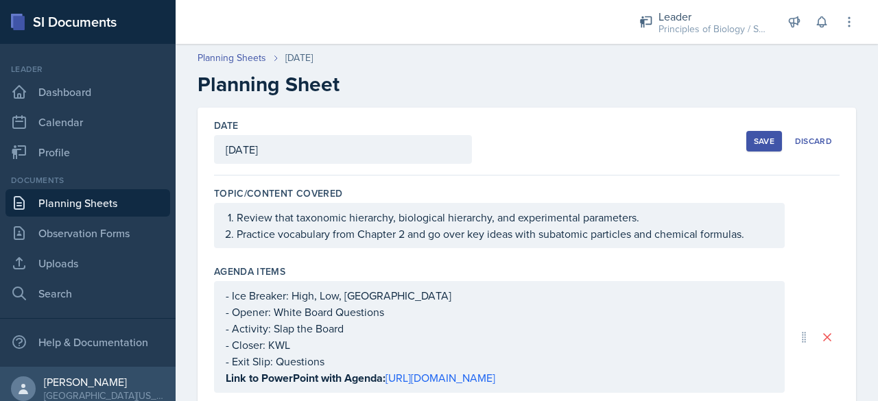
click at [754, 139] on div "Save" at bounding box center [764, 141] width 21 height 11
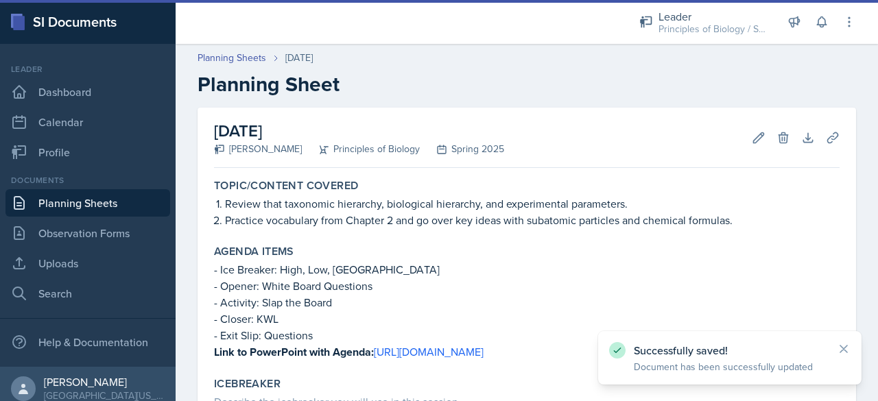
click at [102, 202] on link "Planning Sheets" at bounding box center [87, 202] width 165 height 27
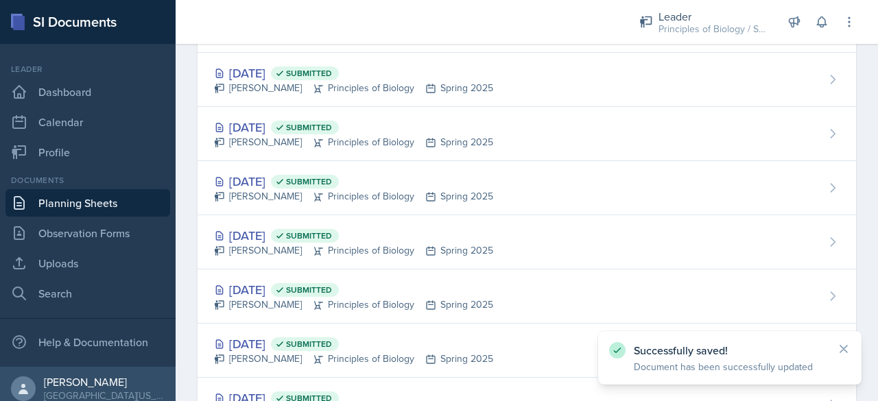
scroll to position [1928, 0]
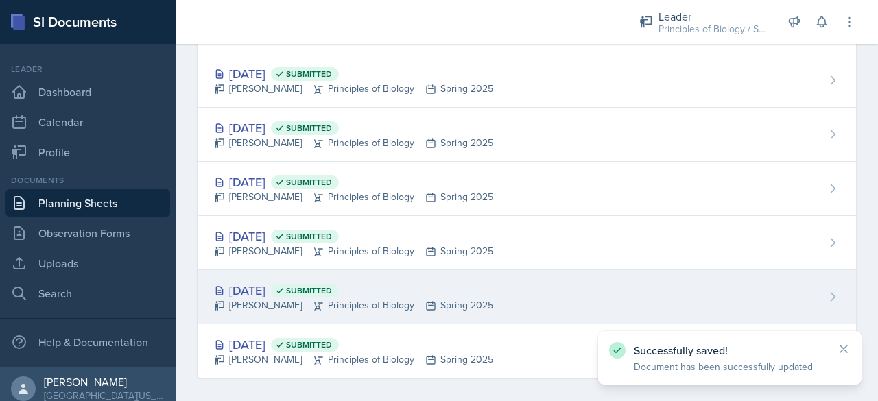
click at [262, 285] on div "[DATE] Submitted" at bounding box center [353, 290] width 279 height 19
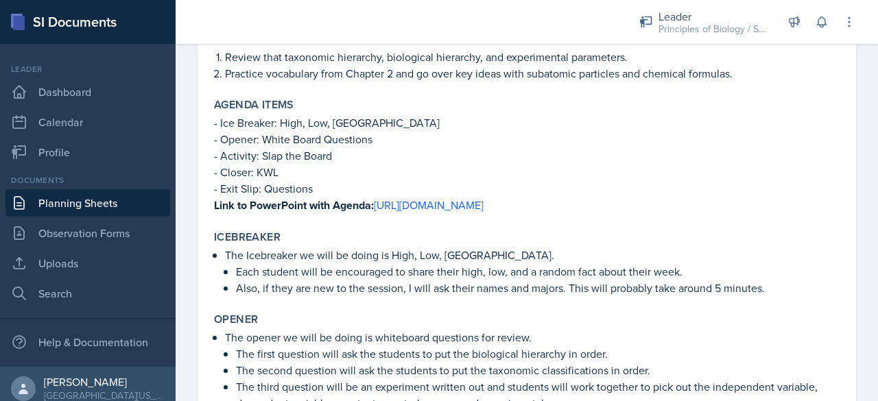
scroll to position [176, 0]
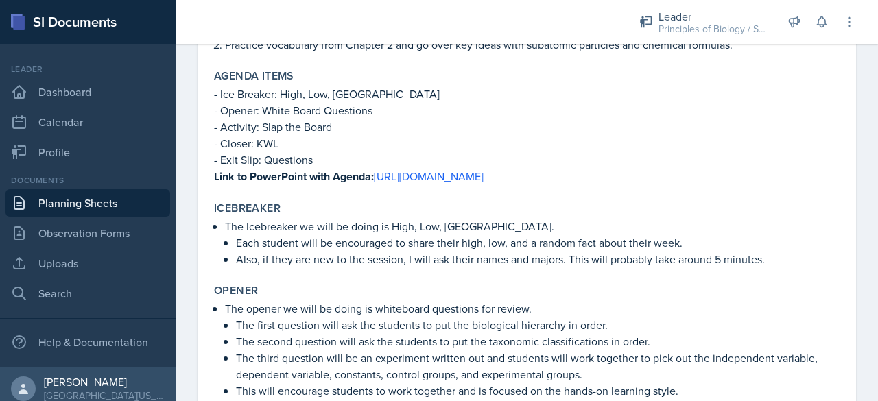
click at [326, 227] on p "The Icebreaker we will be doing is High, Low, [GEOGRAPHIC_DATA]." at bounding box center [532, 226] width 615 height 16
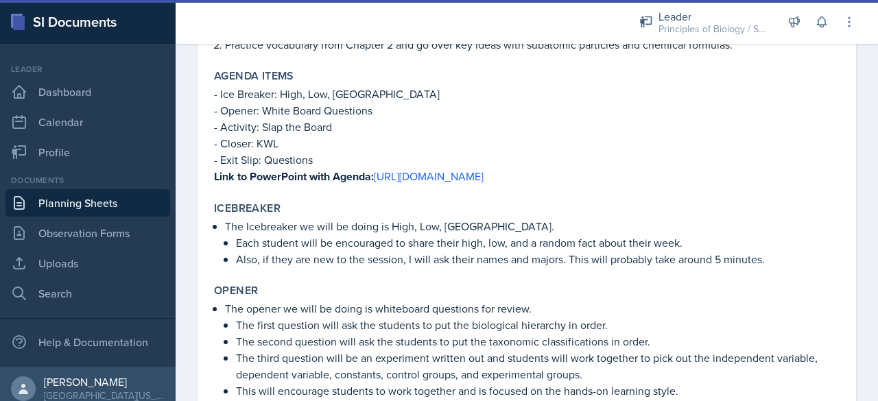
click at [224, 226] on div "The Icebreaker we will be doing is High, Low, [GEOGRAPHIC_DATA]. Each student w…" at bounding box center [527, 242] width 626 height 49
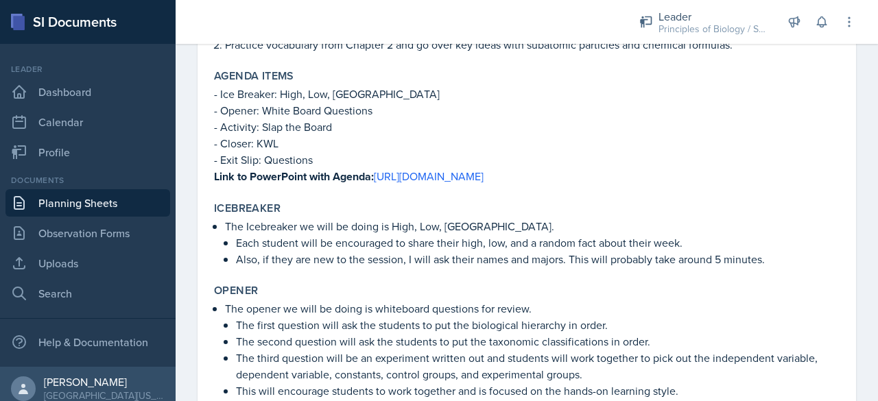
click at [229, 226] on p "The Icebreaker we will be doing is High, Low, [GEOGRAPHIC_DATA]." at bounding box center [532, 226] width 615 height 16
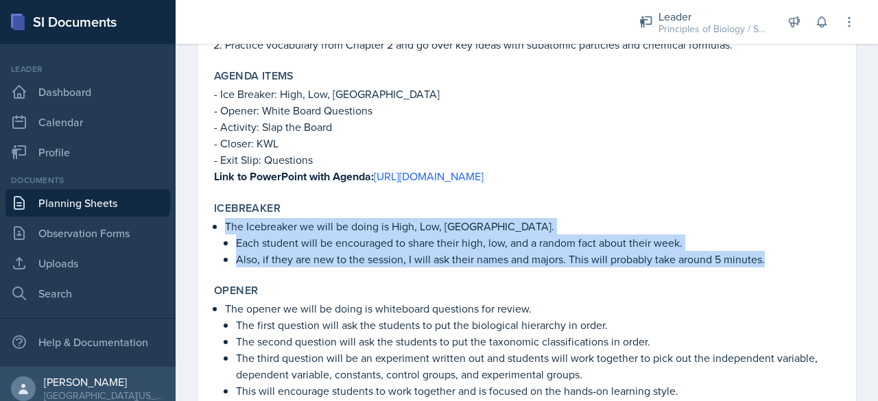
drag, startPoint x: 225, startPoint y: 225, endPoint x: 772, endPoint y: 265, distance: 548.8
click at [772, 265] on li "The Icebreaker we will be doing is High, Low, [GEOGRAPHIC_DATA]. Each student w…" at bounding box center [532, 242] width 615 height 49
copy li "The Icebreaker we will be doing is High, Low, [GEOGRAPHIC_DATA]. Each student w…"
click at [124, 209] on link "Planning Sheets" at bounding box center [87, 202] width 165 height 27
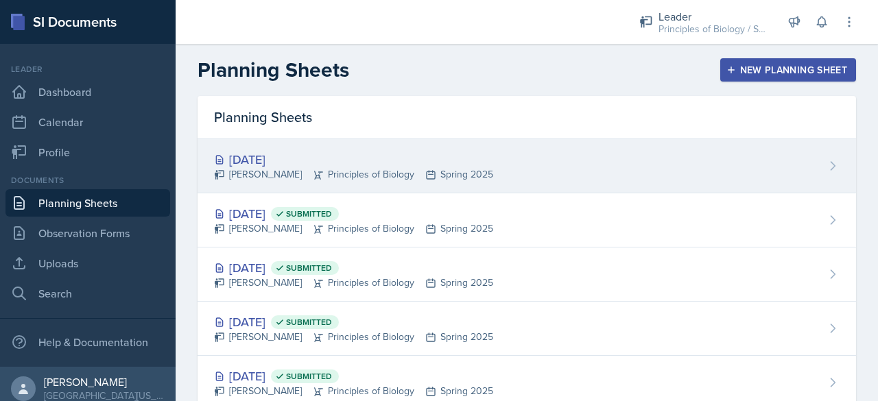
click at [277, 152] on div "[DATE]" at bounding box center [353, 159] width 279 height 19
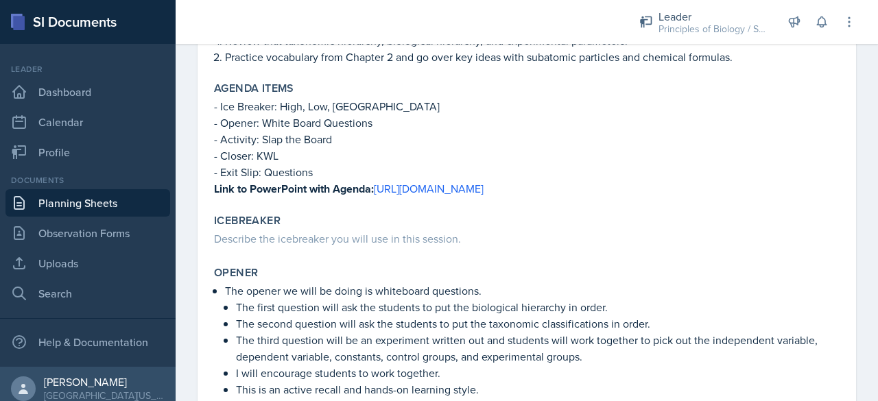
scroll to position [164, 0]
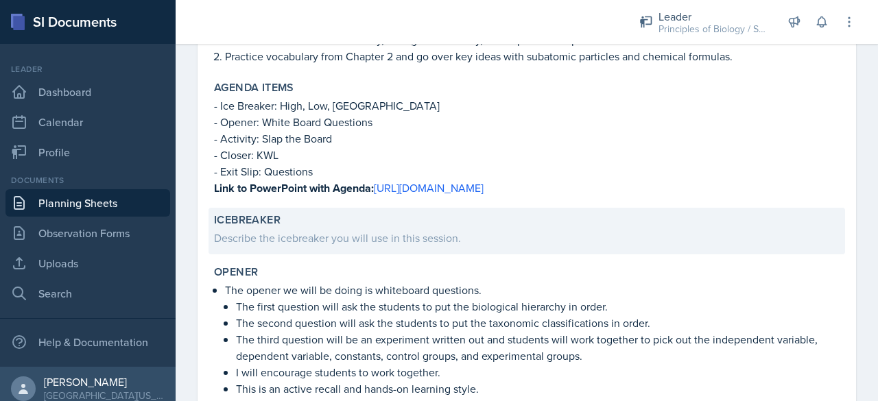
click at [282, 234] on div "Describe the icebreaker you will use in this session." at bounding box center [527, 238] width 626 height 16
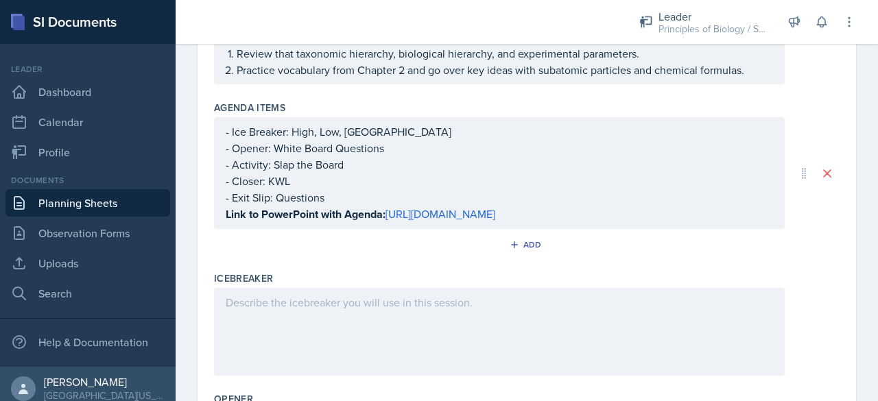
click at [240, 324] on div at bounding box center [499, 332] width 571 height 88
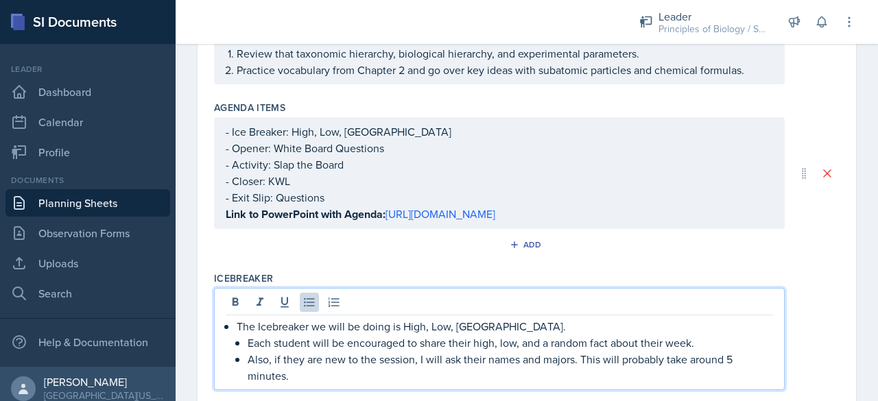
scroll to position [205, 0]
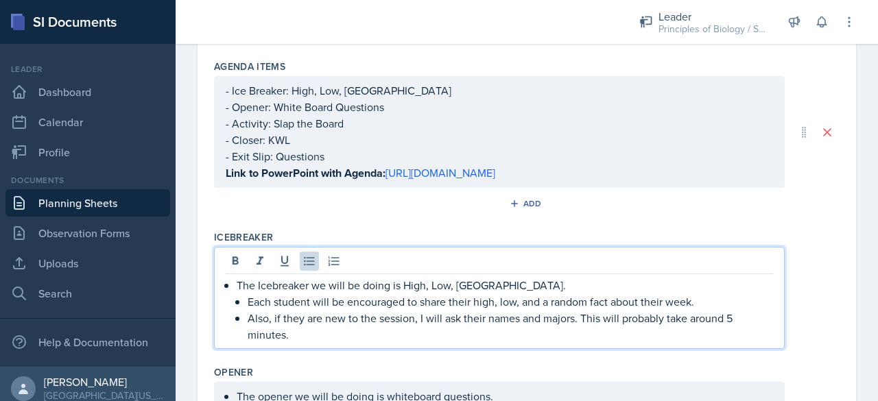
click at [689, 310] on p "Each student will be encouraged to share their high, low, and a random fact abo…" at bounding box center [510, 302] width 525 height 16
click at [691, 310] on p "Each student will be encouraged to share their high, low, and a random fact abo…" at bounding box center [510, 302] width 525 height 16
click at [715, 310] on p "Each student will be encouraged to share their high, low, and a random fact abo…" at bounding box center [510, 302] width 525 height 16
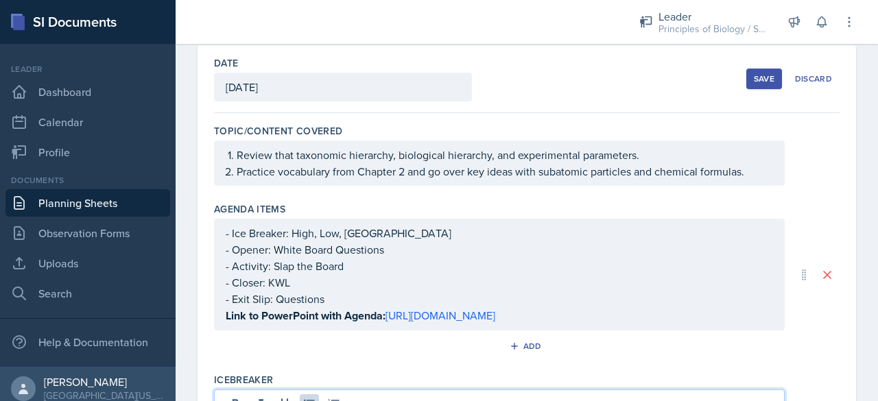
scroll to position [65, 0]
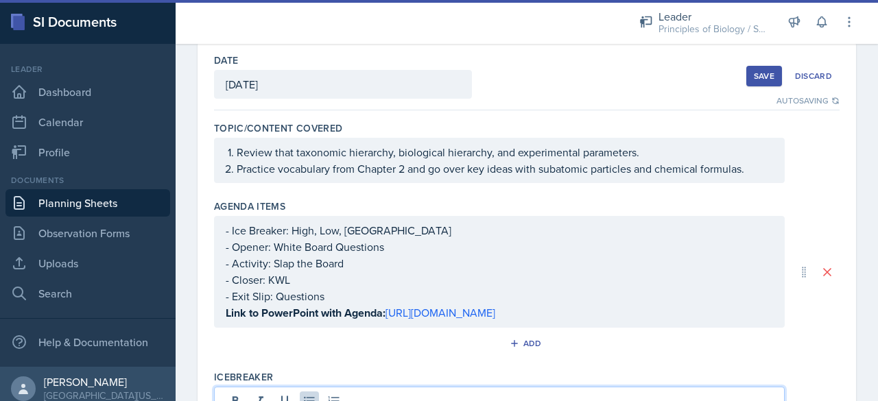
click at [754, 77] on div "Save" at bounding box center [764, 76] width 21 height 11
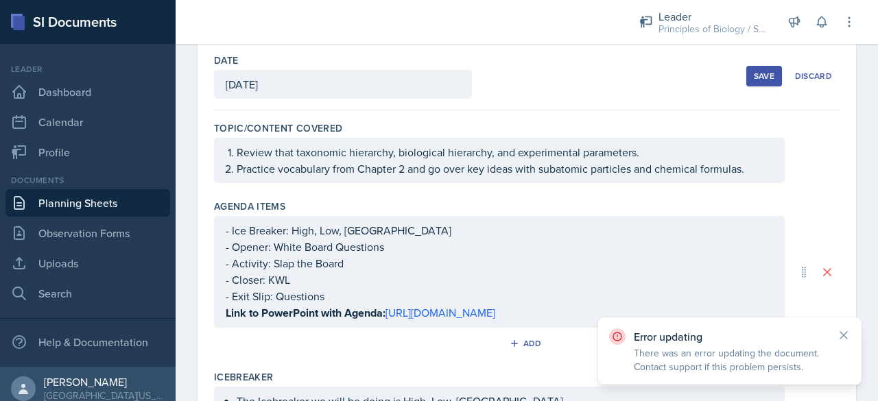
click at [554, 245] on div "- Ice Breaker: High, Low, Buffalo - Opener: White Board Questions - Activity: S…" at bounding box center [499, 271] width 547 height 99
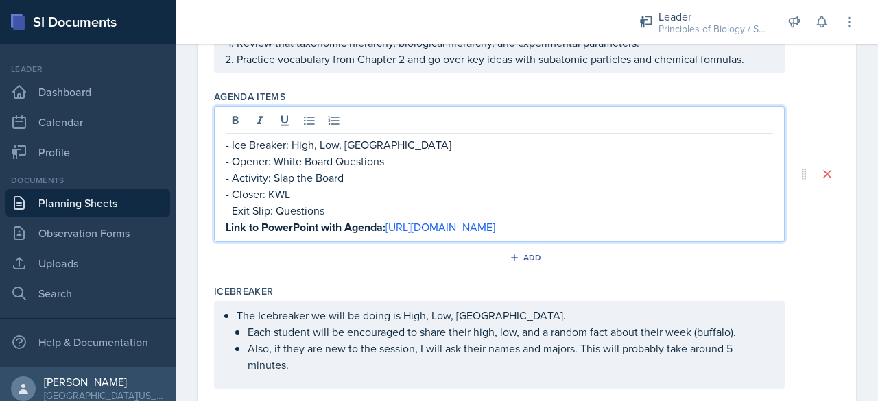
scroll to position [0, 0]
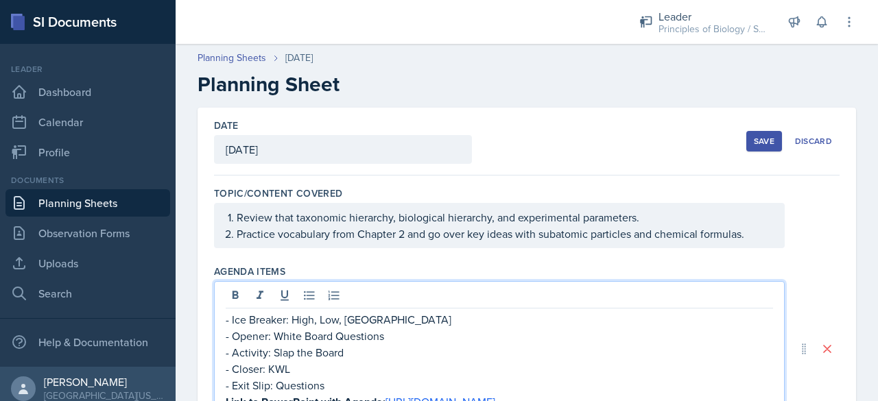
click at [746, 142] on button "Save" at bounding box center [764, 141] width 36 height 21
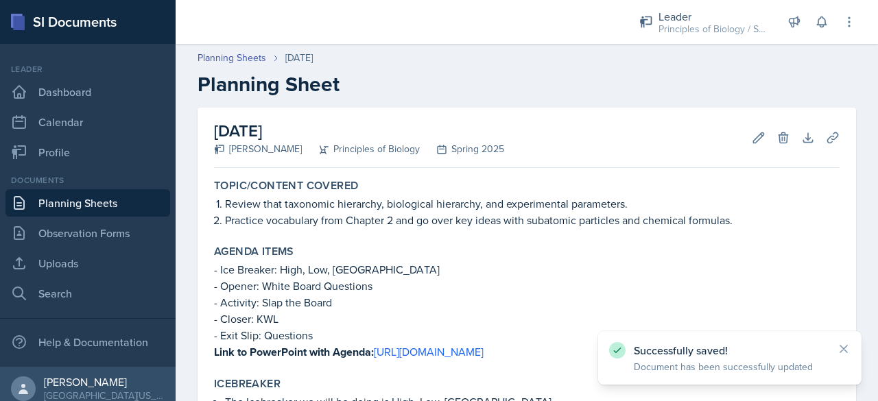
click at [121, 201] on link "Planning Sheets" at bounding box center [87, 202] width 165 height 27
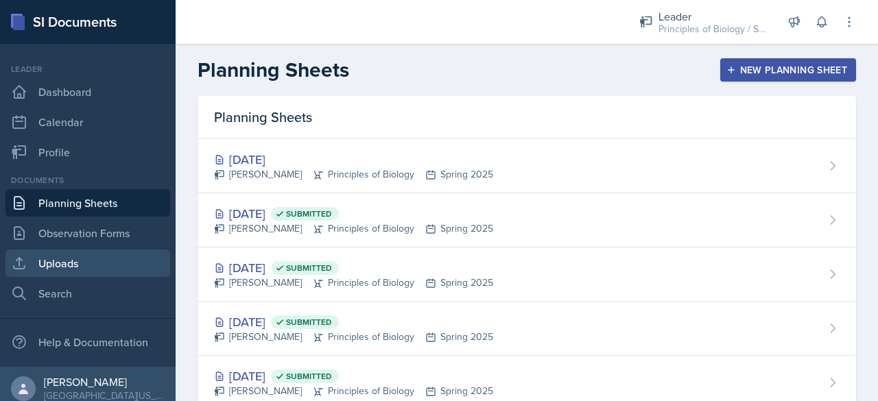
click at [117, 265] on link "Uploads" at bounding box center [87, 263] width 165 height 27
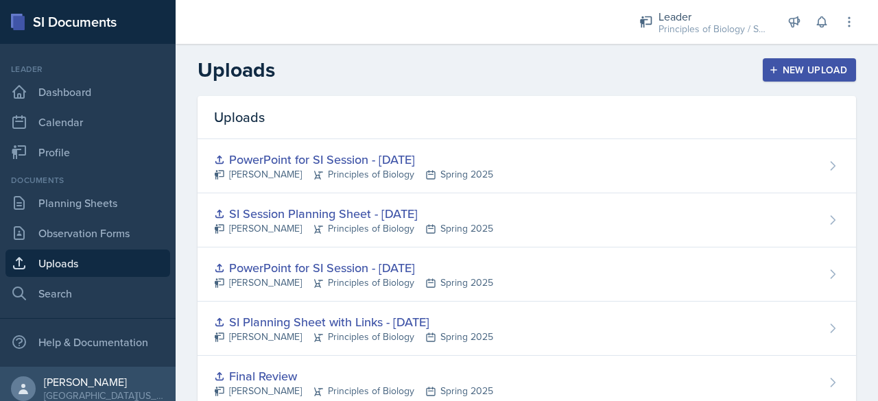
click at [769, 69] on icon "button" at bounding box center [774, 70] width 10 height 10
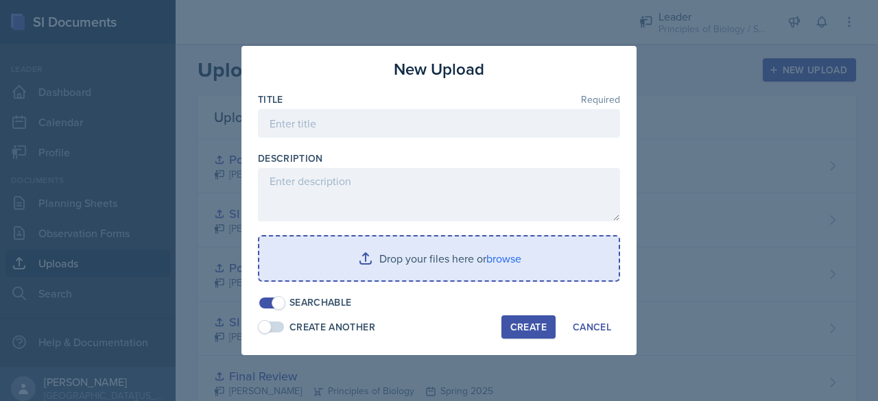
click at [384, 250] on input "file" at bounding box center [438, 259] width 359 height 44
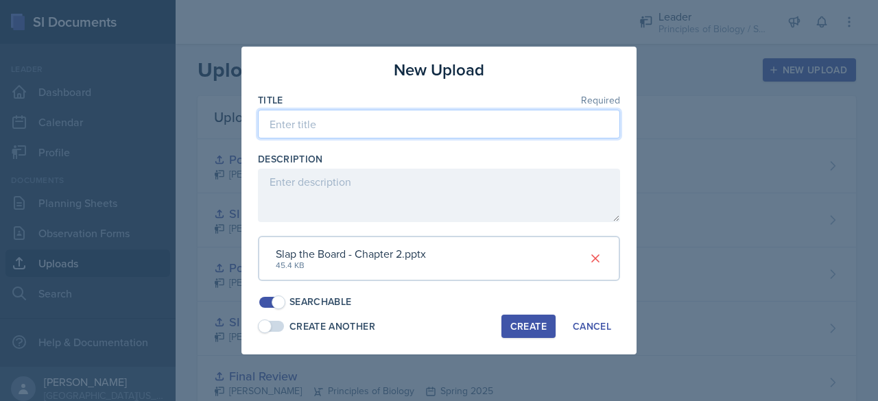
click at [433, 130] on input at bounding box center [439, 124] width 362 height 29
type input "Slap the Board Chapter 2 PowerPoint"
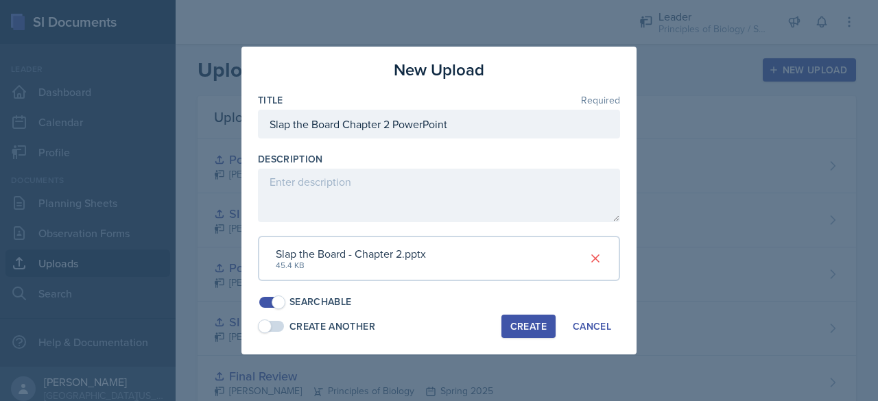
click at [523, 326] on div "Create" at bounding box center [528, 326] width 36 height 11
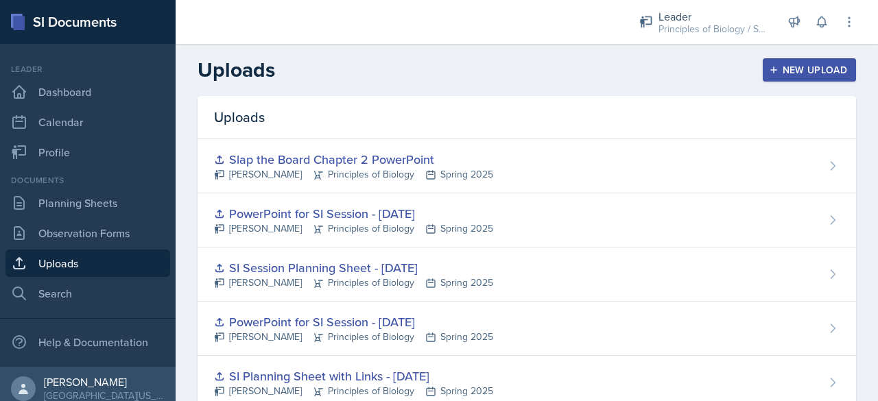
click at [785, 78] on button "New Upload" at bounding box center [810, 69] width 94 height 23
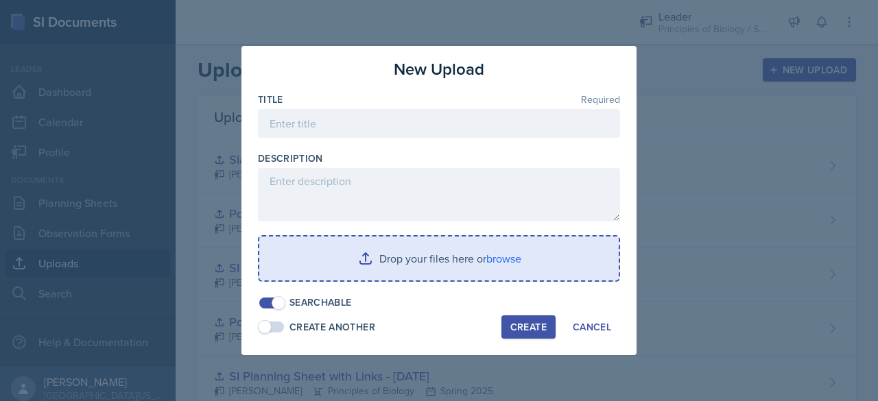
click at [383, 258] on input "file" at bounding box center [438, 259] width 359 height 44
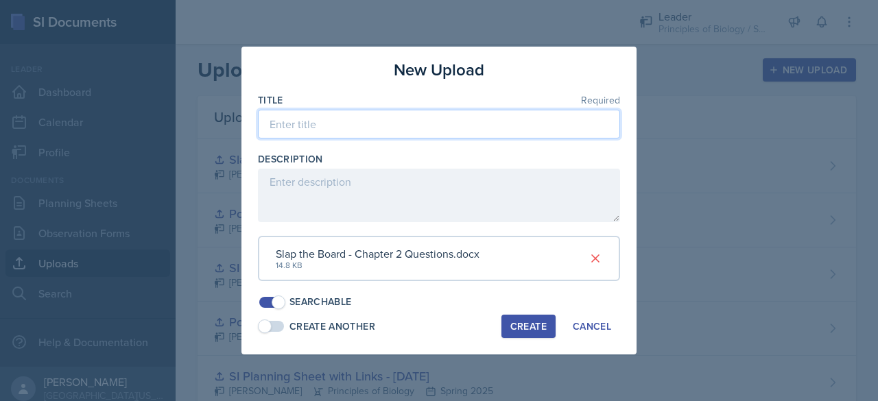
click at [344, 124] on input at bounding box center [439, 124] width 362 height 29
type input "Slap the Board Chapter 2 Questions"
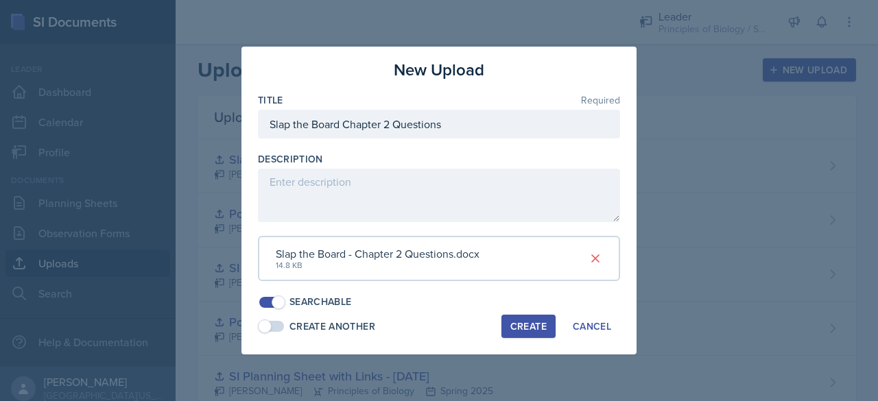
click at [526, 322] on div "Create" at bounding box center [528, 326] width 36 height 11
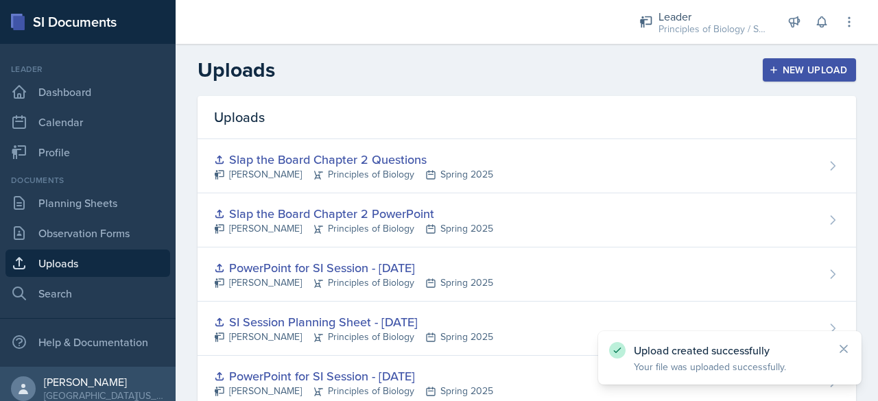
click at [772, 75] on div "New Upload" at bounding box center [810, 69] width 76 height 11
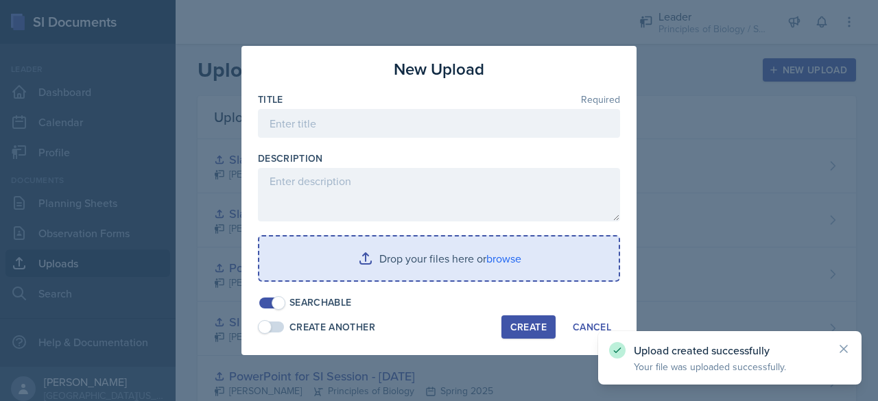
click at [423, 265] on input "file" at bounding box center [438, 259] width 359 height 44
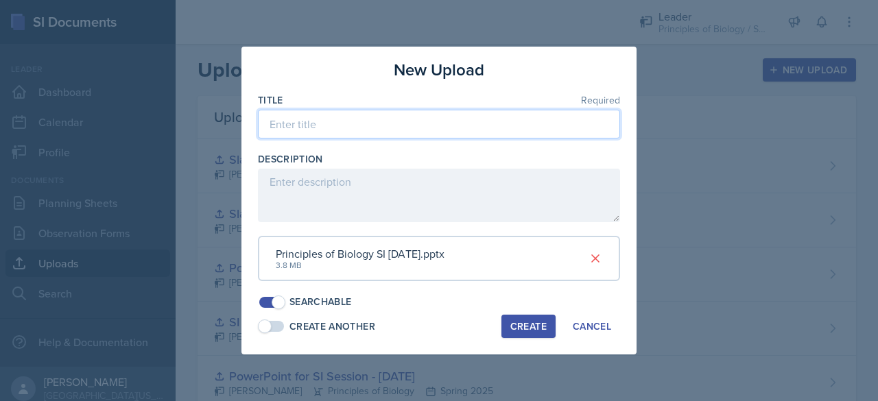
click at [405, 128] on input at bounding box center [439, 124] width 362 height 29
type input "PowerPoint for SI Session - [DATE]"
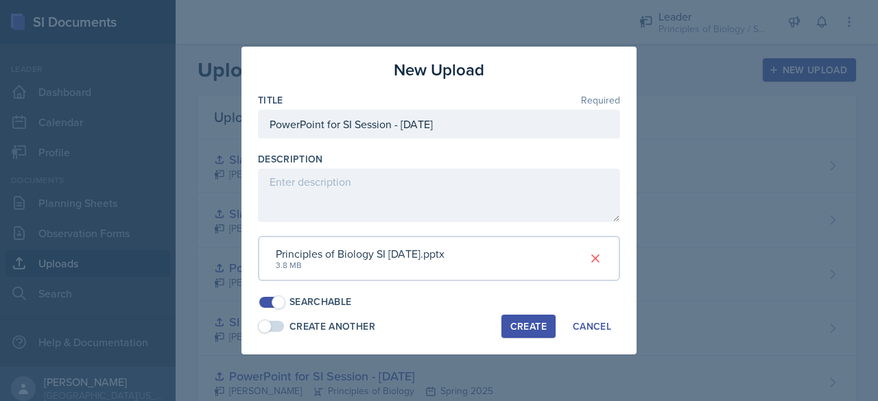
click at [508, 323] on button "Create" at bounding box center [528, 326] width 54 height 23
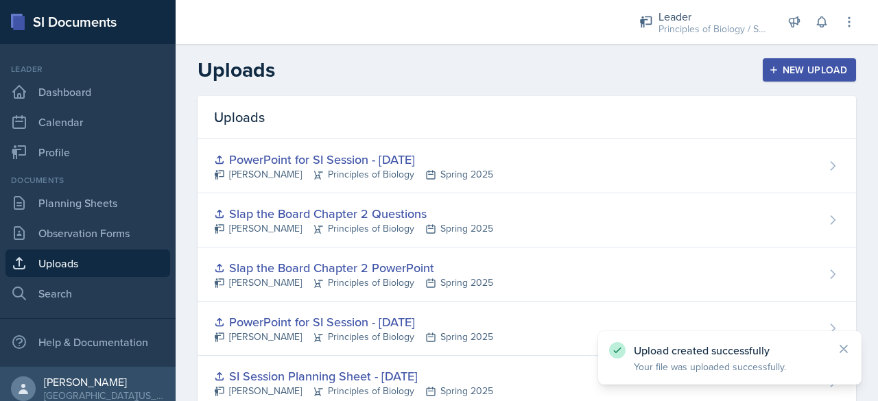
click at [801, 67] on div "New Upload" at bounding box center [810, 69] width 76 height 11
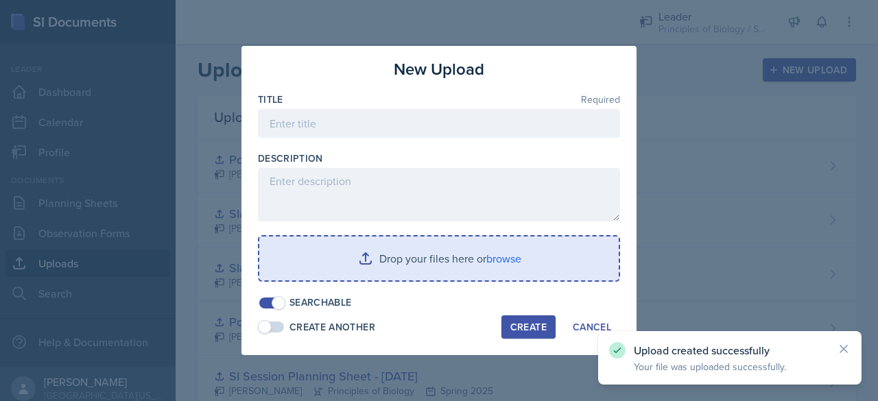
click at [507, 252] on input "file" at bounding box center [438, 259] width 359 height 44
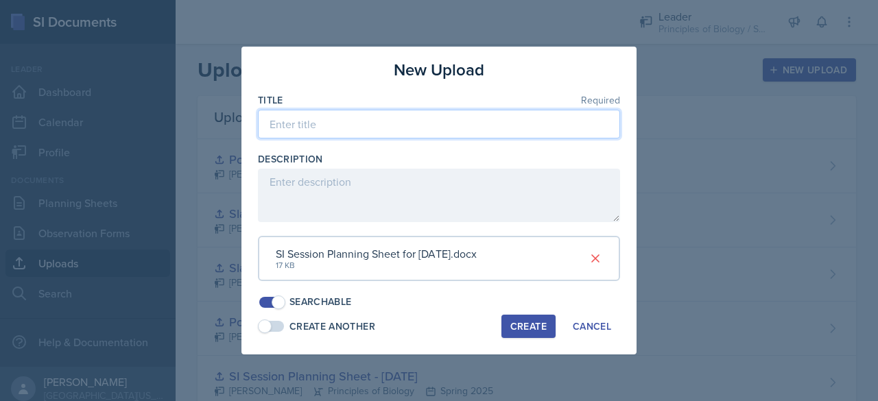
click at [358, 130] on input at bounding box center [439, 124] width 362 height 29
type input "SI Session Planning Sheet - [DATE]"
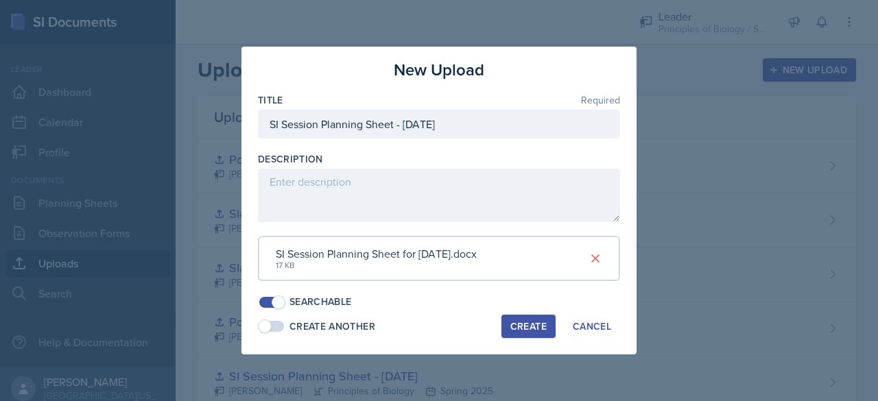
click at [516, 318] on button "Create" at bounding box center [528, 326] width 54 height 23
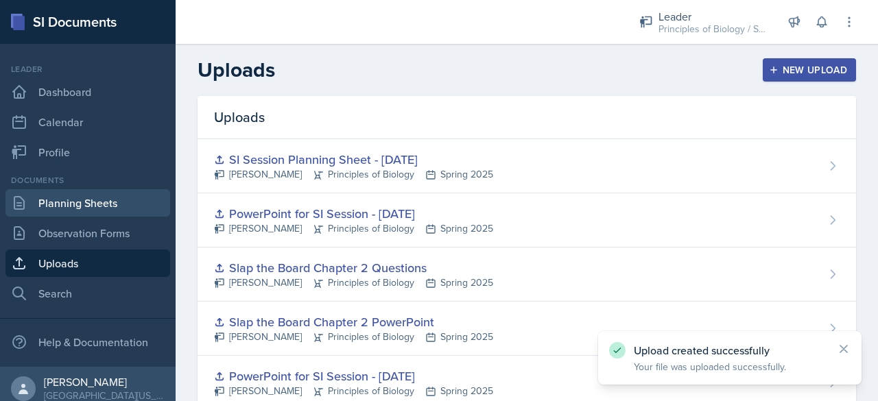
click at [119, 209] on link "Planning Sheets" at bounding box center [87, 202] width 165 height 27
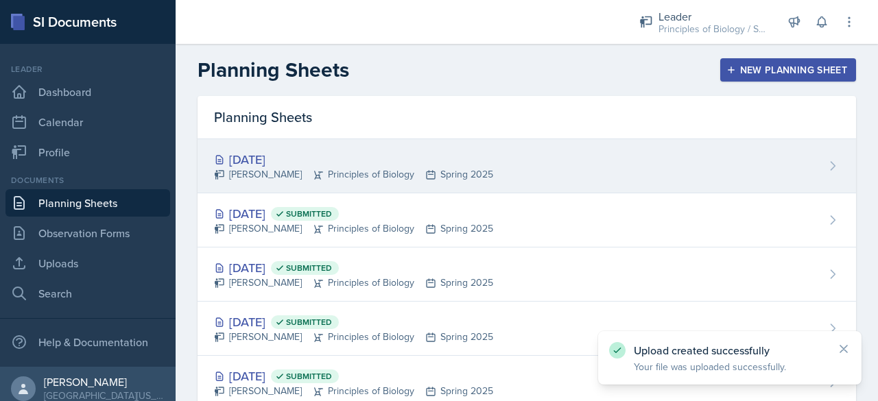
click at [407, 170] on div "[PERSON_NAME] Principles of Biology Spring 2025" at bounding box center [353, 174] width 279 height 14
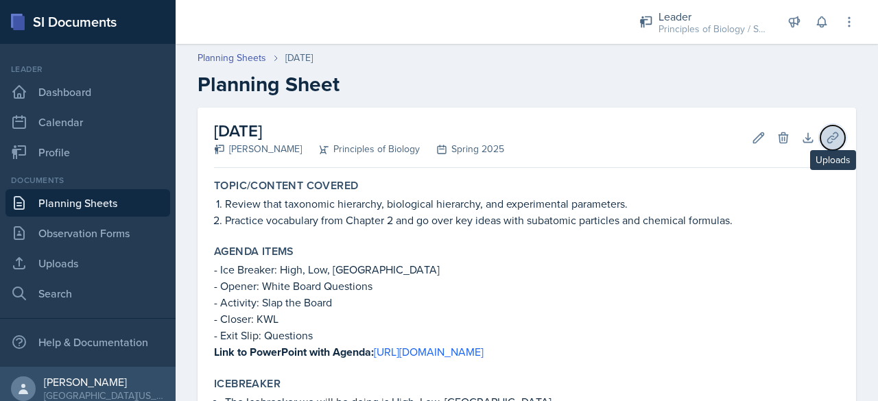
click at [820, 138] on button "Uploads" at bounding box center [832, 138] width 25 height 25
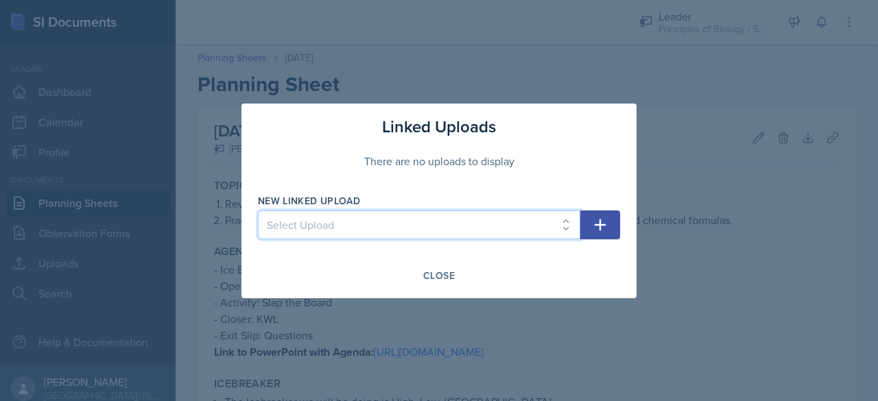
click at [527, 224] on select "Select Upload SI Session PowerPoint - [DATE] SI Session Planning Sheet with Lin…" at bounding box center [419, 225] width 322 height 29
select select "92c8ec06-f56c-4822-9081-5141e5ed0d14"
click at [258, 211] on select "Select Upload SI Session PowerPoint - [DATE] SI Session Planning Sheet with Lin…" at bounding box center [419, 225] width 322 height 29
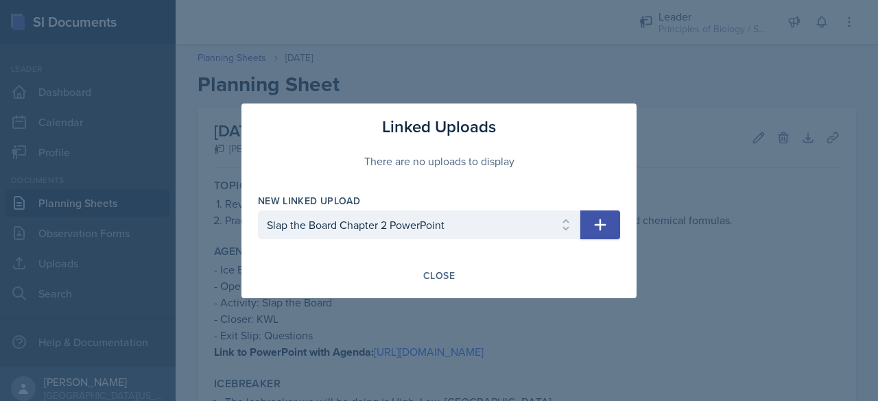
click at [590, 219] on button "button" at bounding box center [600, 225] width 40 height 29
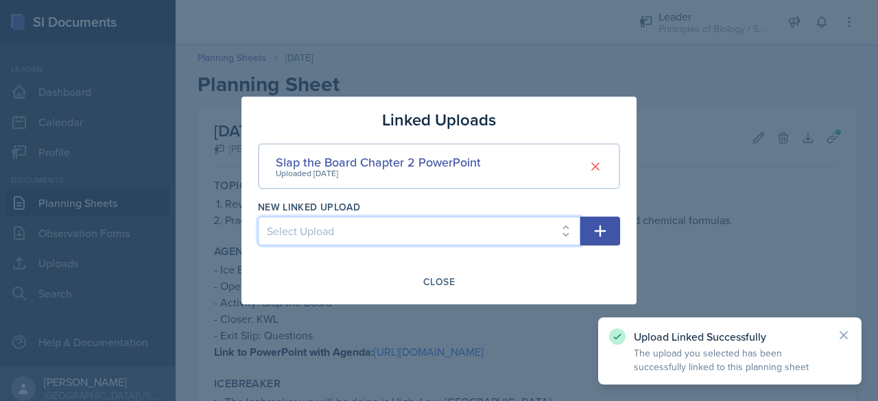
click at [503, 227] on select "Select Upload SI Session PowerPoint - [DATE] SI Session Planning Sheet with Lin…" at bounding box center [419, 231] width 322 height 29
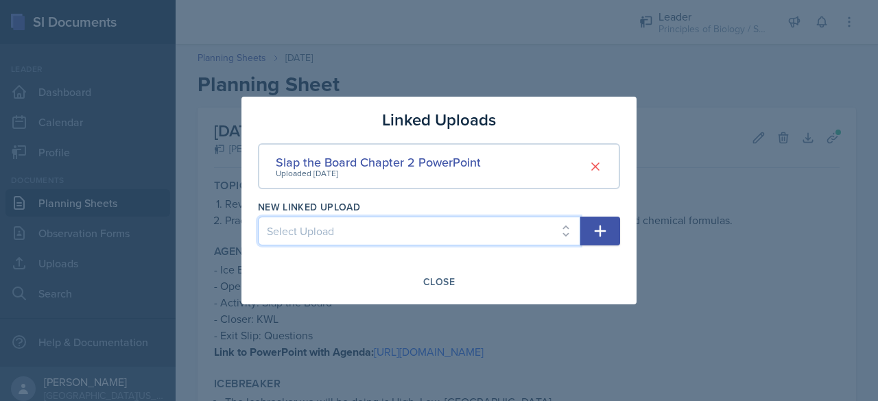
select select "c543faa6-e3c3-49d3-82c0-92e426e6b8c7"
click at [258, 217] on select "Select Upload SI Session PowerPoint - [DATE] SI Session Planning Sheet with Lin…" at bounding box center [419, 231] width 322 height 29
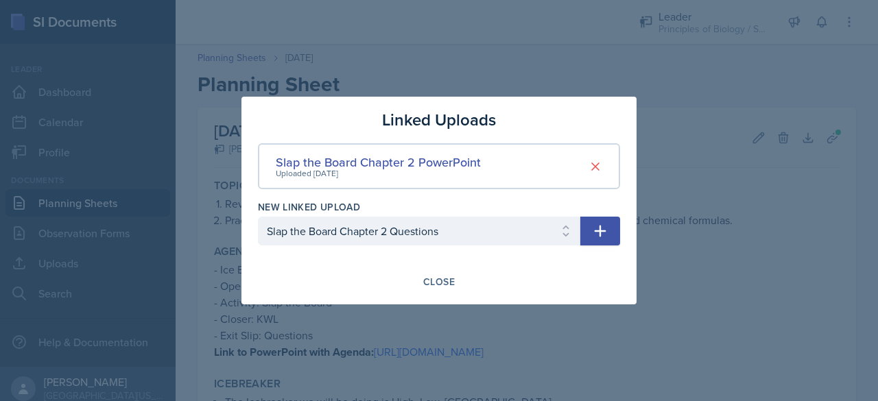
click at [599, 230] on icon "button" at bounding box center [601, 232] width 12 height 12
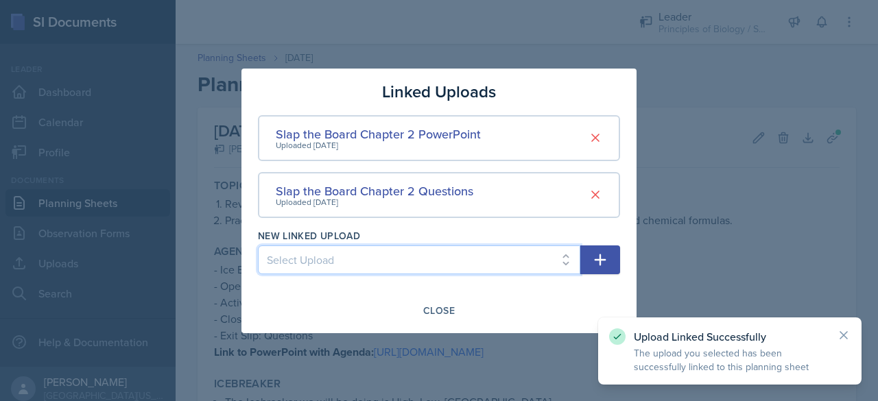
click at [453, 255] on select "Select Upload SI Session PowerPoint - [DATE] SI Session Planning Sheet with Lin…" at bounding box center [419, 260] width 322 height 29
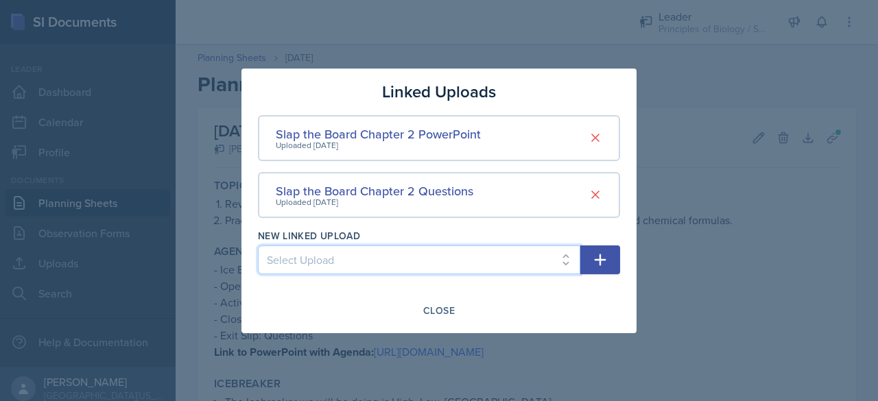
select select "f2355c1e-ca06-4cde-804b-aa5e07b704b3"
click at [258, 246] on select "Select Upload SI Session PowerPoint - [DATE] SI Session Planning Sheet with Lin…" at bounding box center [419, 260] width 322 height 29
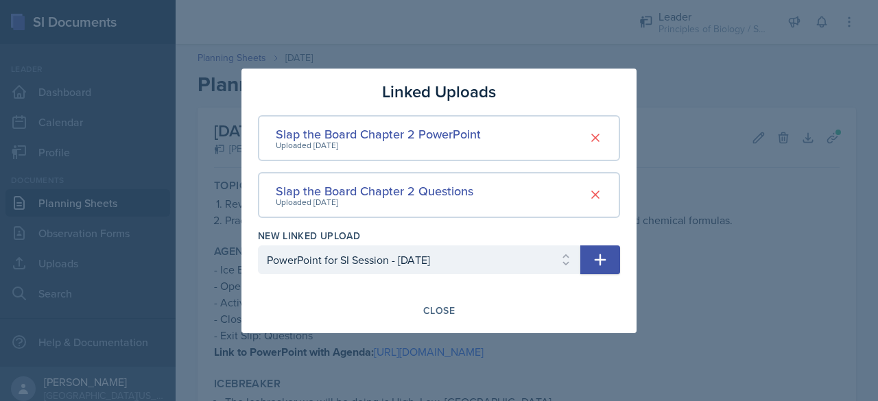
click at [597, 259] on icon "button" at bounding box center [600, 260] width 16 height 16
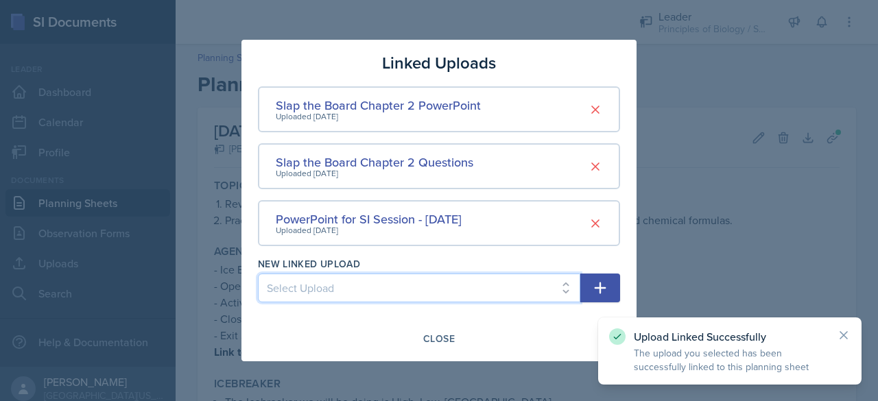
click at [440, 296] on select "Select Upload SI Session PowerPoint - [DATE] SI Session Planning Sheet with Lin…" at bounding box center [419, 288] width 322 height 29
select select "854af8f2-3cb4-456f-9477-c35497c83ff6"
click at [258, 274] on select "Select Upload SI Session PowerPoint - [DATE] SI Session Planning Sheet with Lin…" at bounding box center [419, 288] width 322 height 29
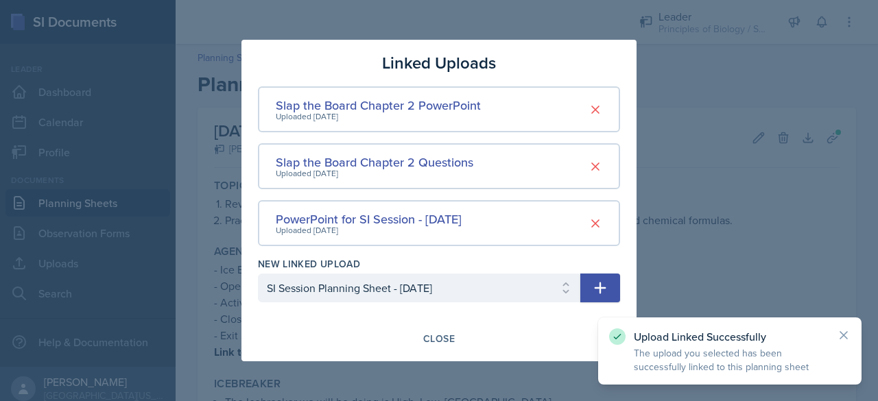
click at [605, 281] on icon "button" at bounding box center [600, 288] width 16 height 16
select select
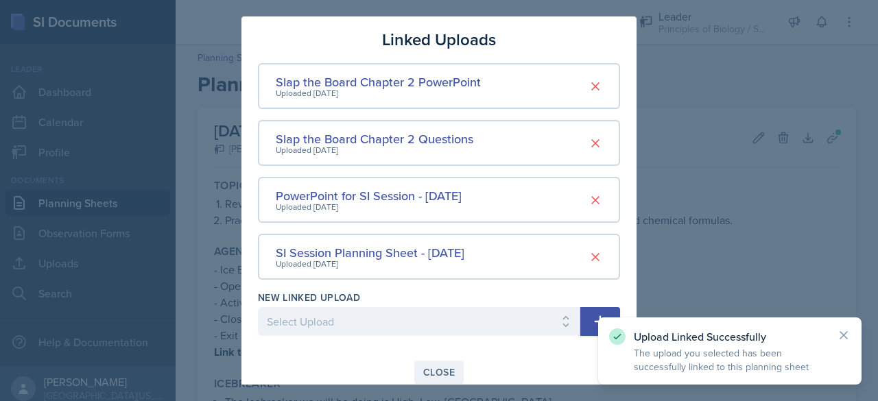
click at [429, 368] on div "Close" at bounding box center [439, 372] width 32 height 11
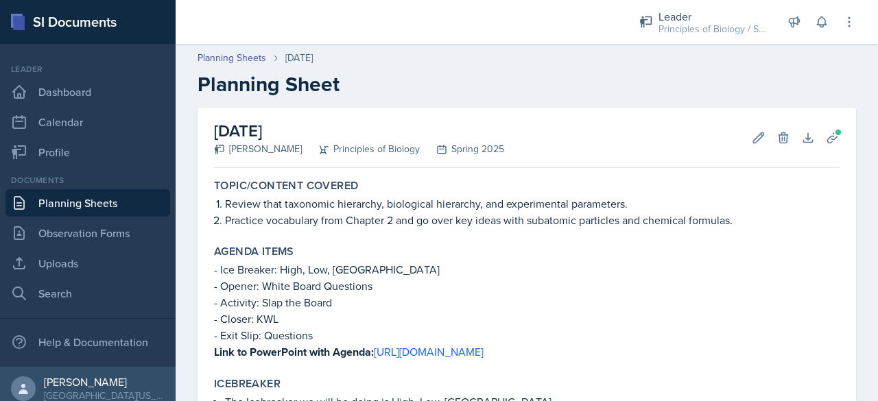
click at [75, 200] on link "Planning Sheets" at bounding box center [87, 202] width 165 height 27
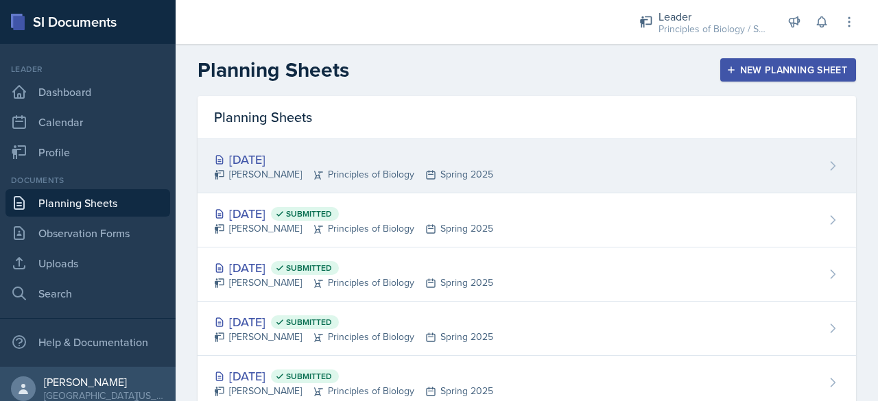
click at [383, 171] on div "[PERSON_NAME] Principles of Biology Spring 2025" at bounding box center [353, 174] width 279 height 14
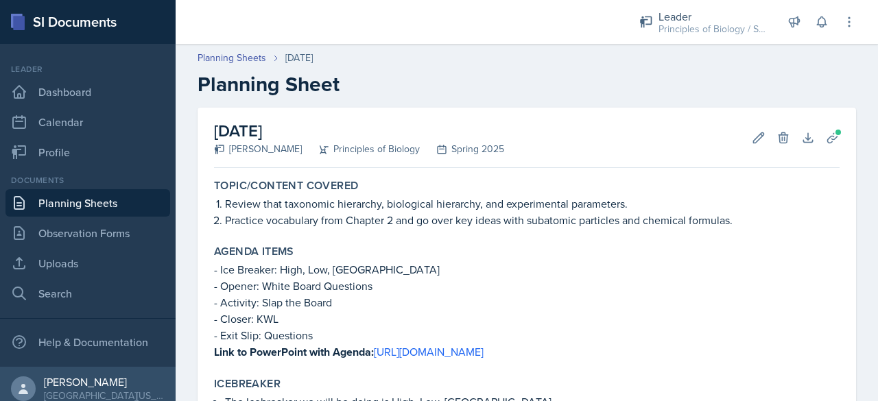
click at [86, 208] on link "Planning Sheets" at bounding box center [87, 202] width 165 height 27
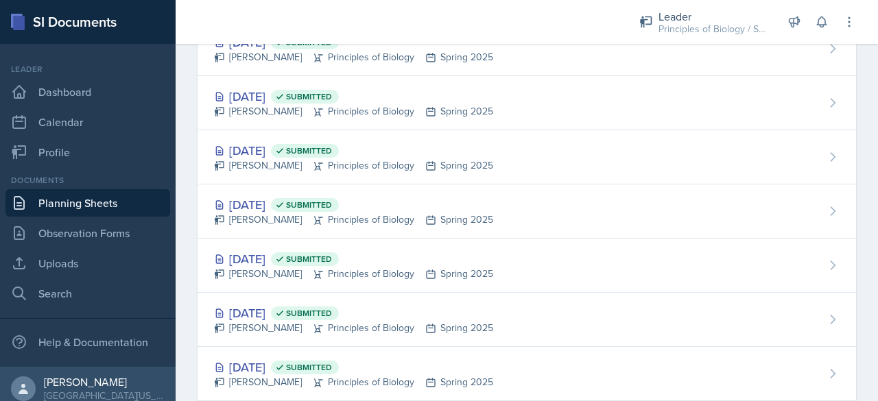
scroll to position [1928, 0]
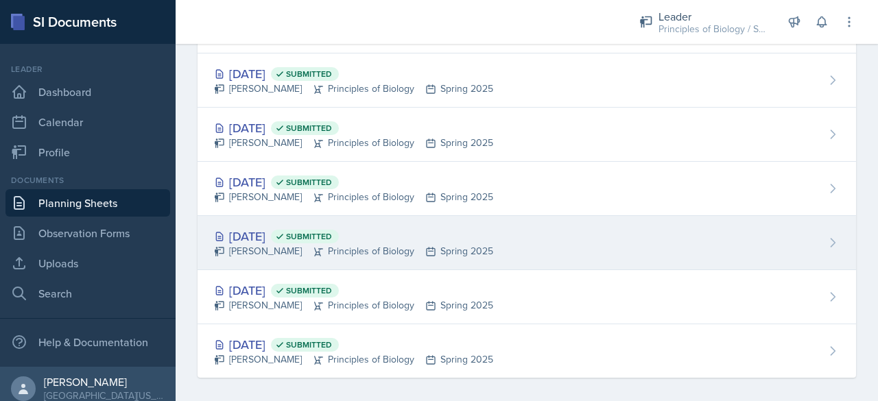
click at [260, 227] on div "[DATE] Submitted" at bounding box center [353, 236] width 279 height 19
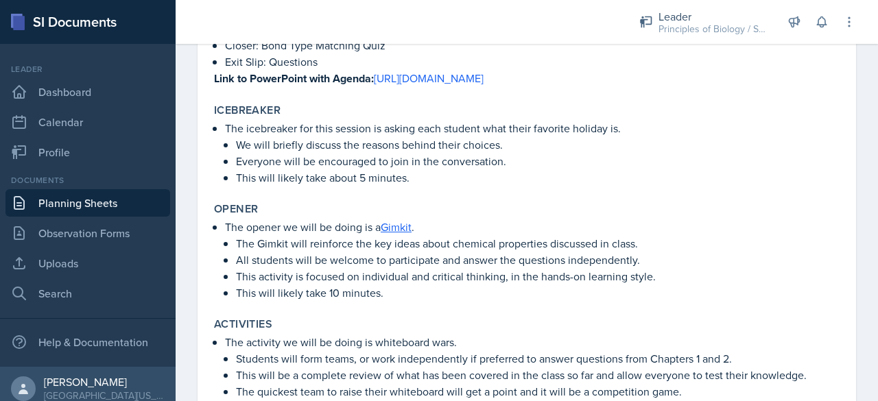
scroll to position [273, 0]
click at [401, 227] on link "Gimkit" at bounding box center [396, 227] width 31 height 15
